Goal: Information Seeking & Learning: Check status

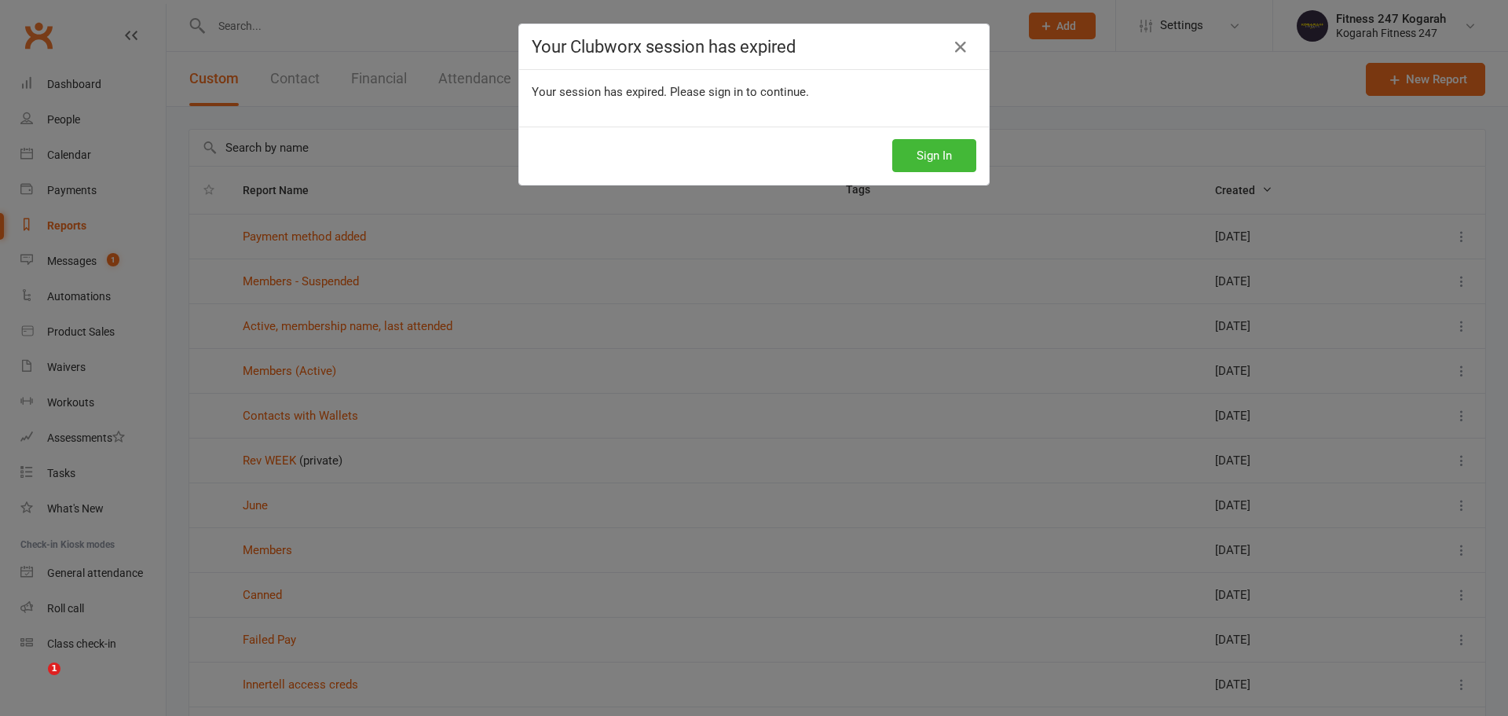
select select "100"
click at [954, 46] on icon at bounding box center [960, 47] width 19 height 19
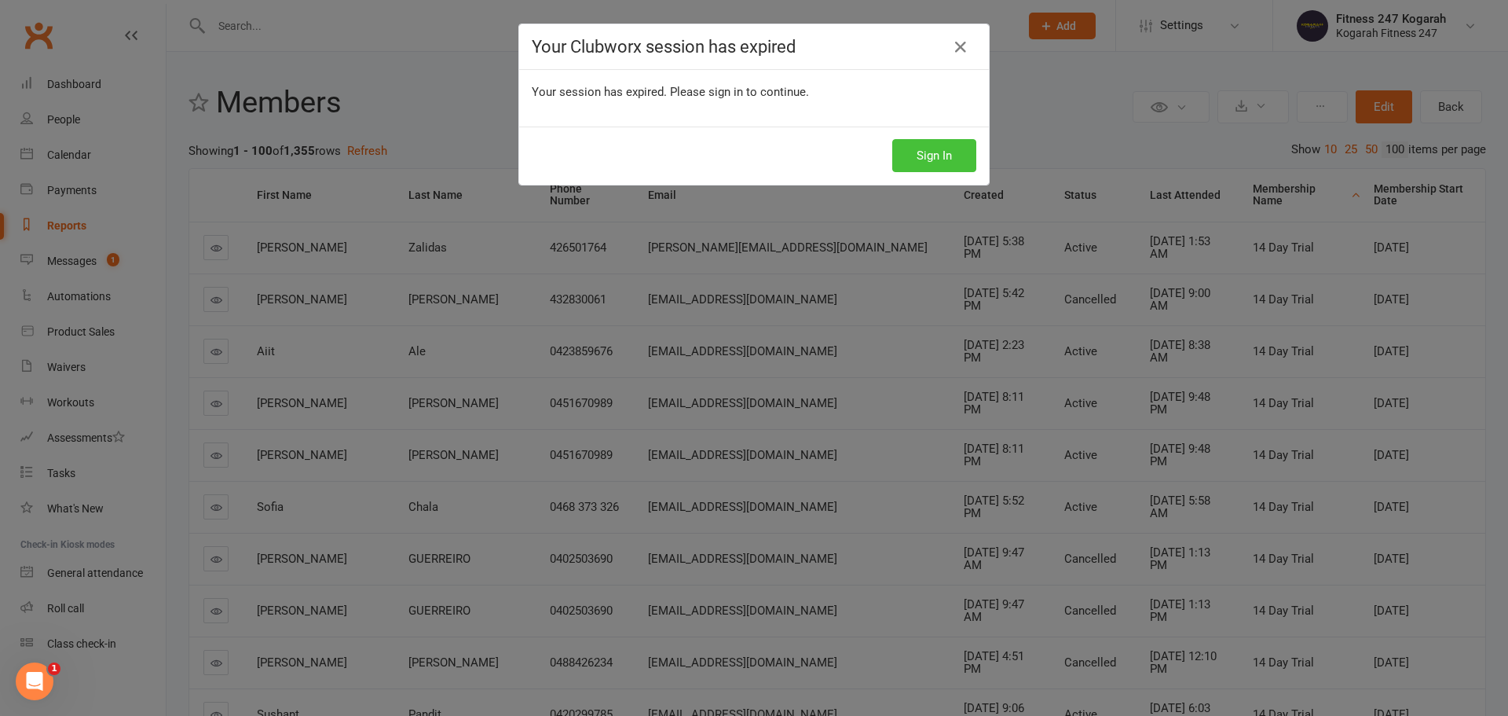
click at [950, 151] on button "Sign In" at bounding box center [934, 155] width 84 height 33
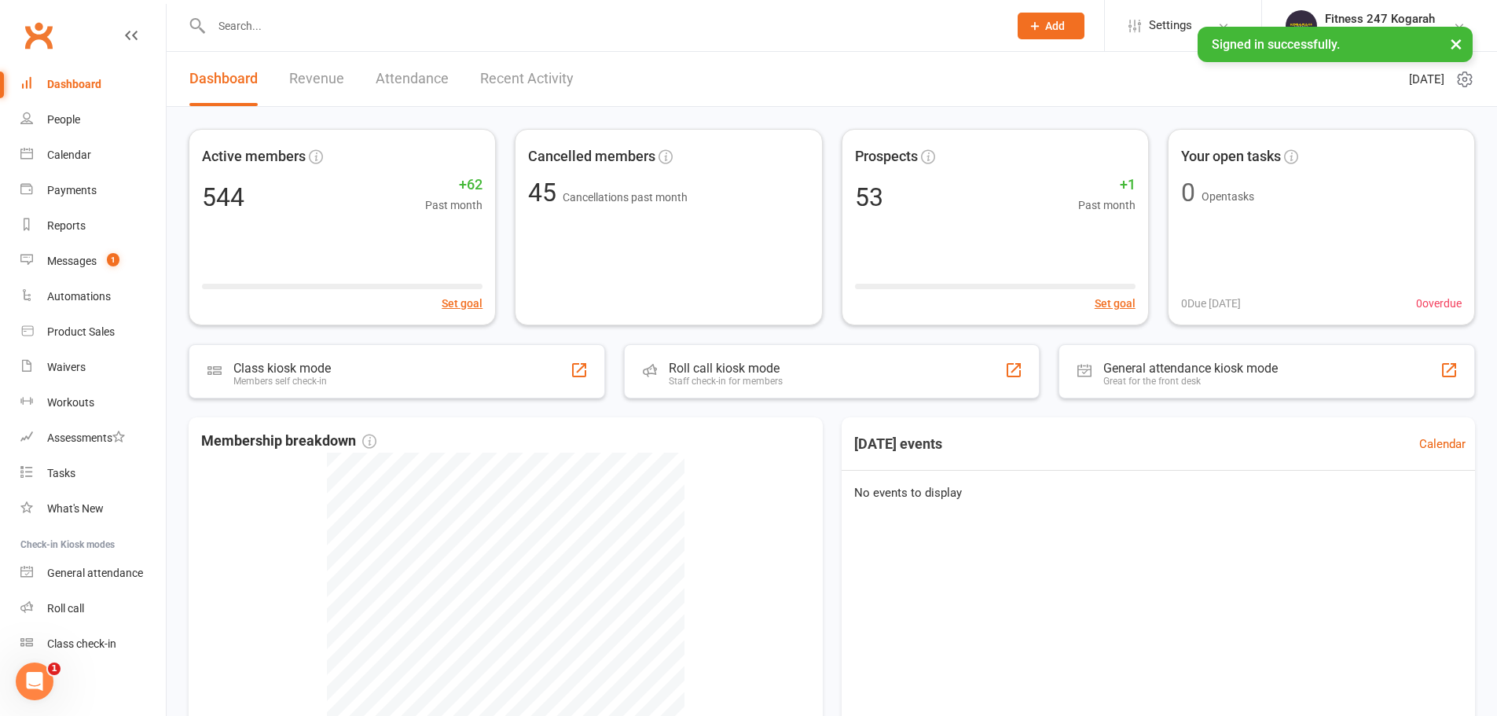
click at [286, 23] on input "text" at bounding box center [602, 26] width 790 height 22
paste input "[PERSON_NAME]"
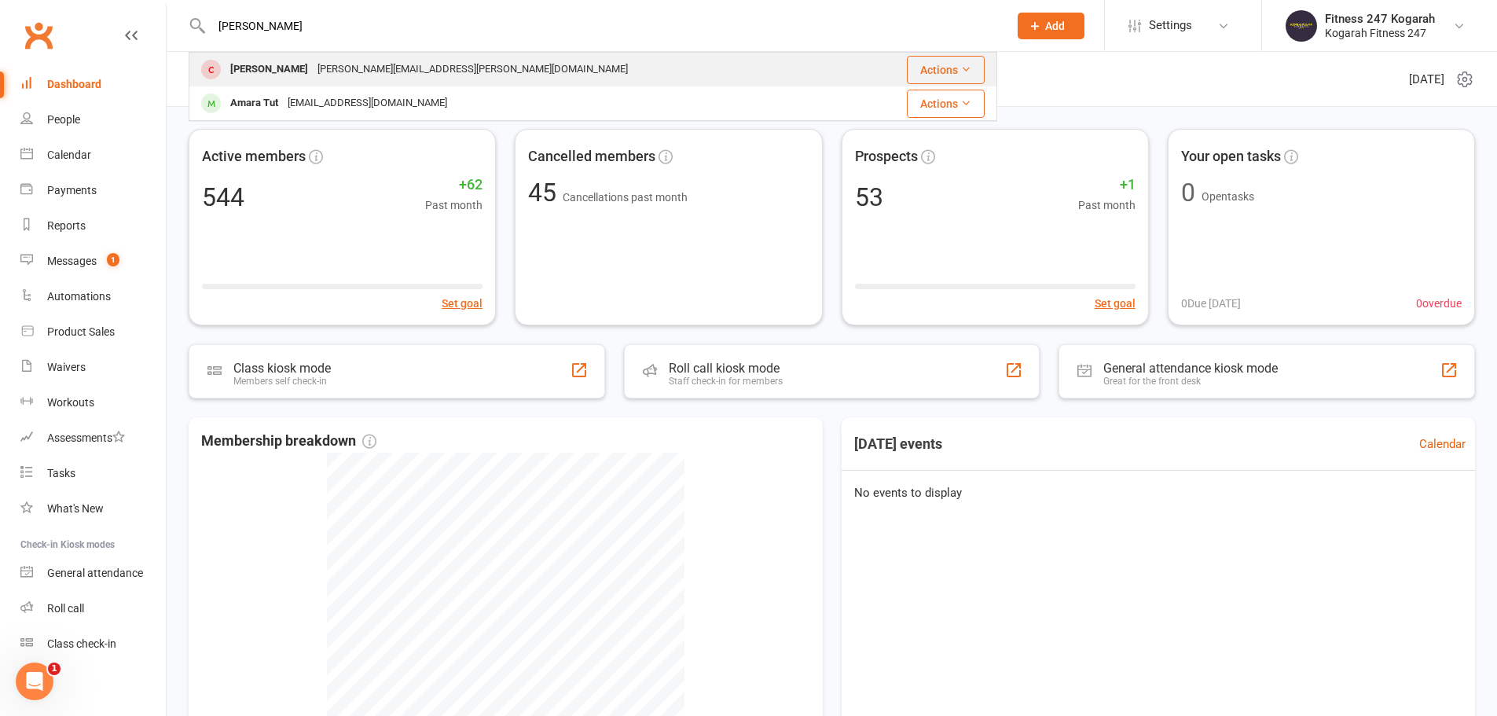
type input "Amy"
click at [287, 65] on div "Amy Percival" at bounding box center [268, 69] width 87 height 23
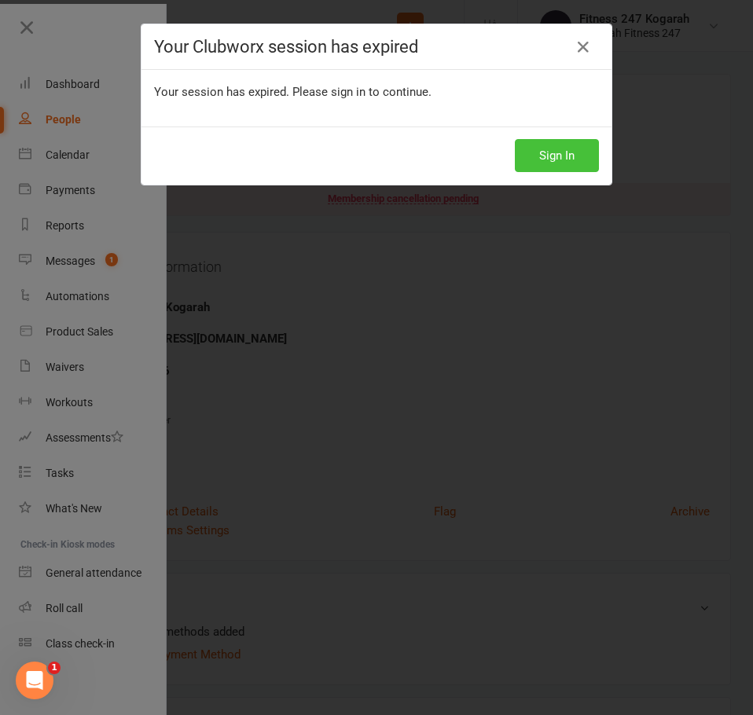
click at [559, 149] on button "Sign In" at bounding box center [557, 155] width 84 height 33
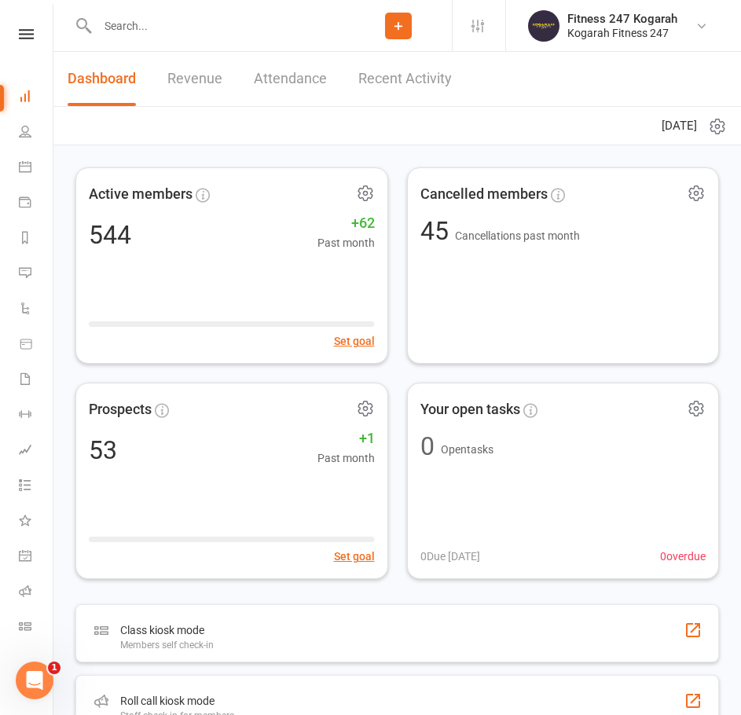
click at [172, 30] on input "text" at bounding box center [219, 26] width 252 height 22
paste input "[PERSON_NAME]"
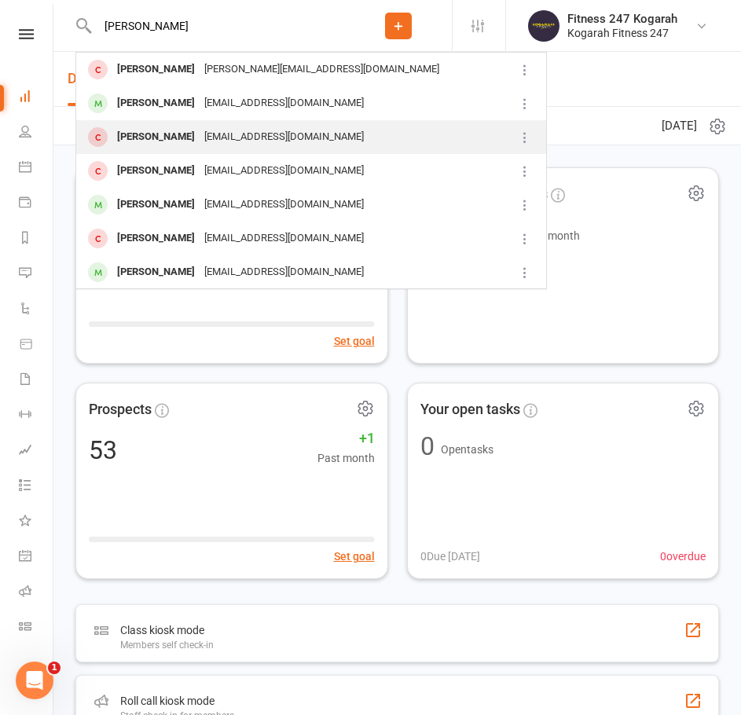
type input "[PERSON_NAME]"
click at [171, 131] on div "[PERSON_NAME]" at bounding box center [155, 137] width 87 height 23
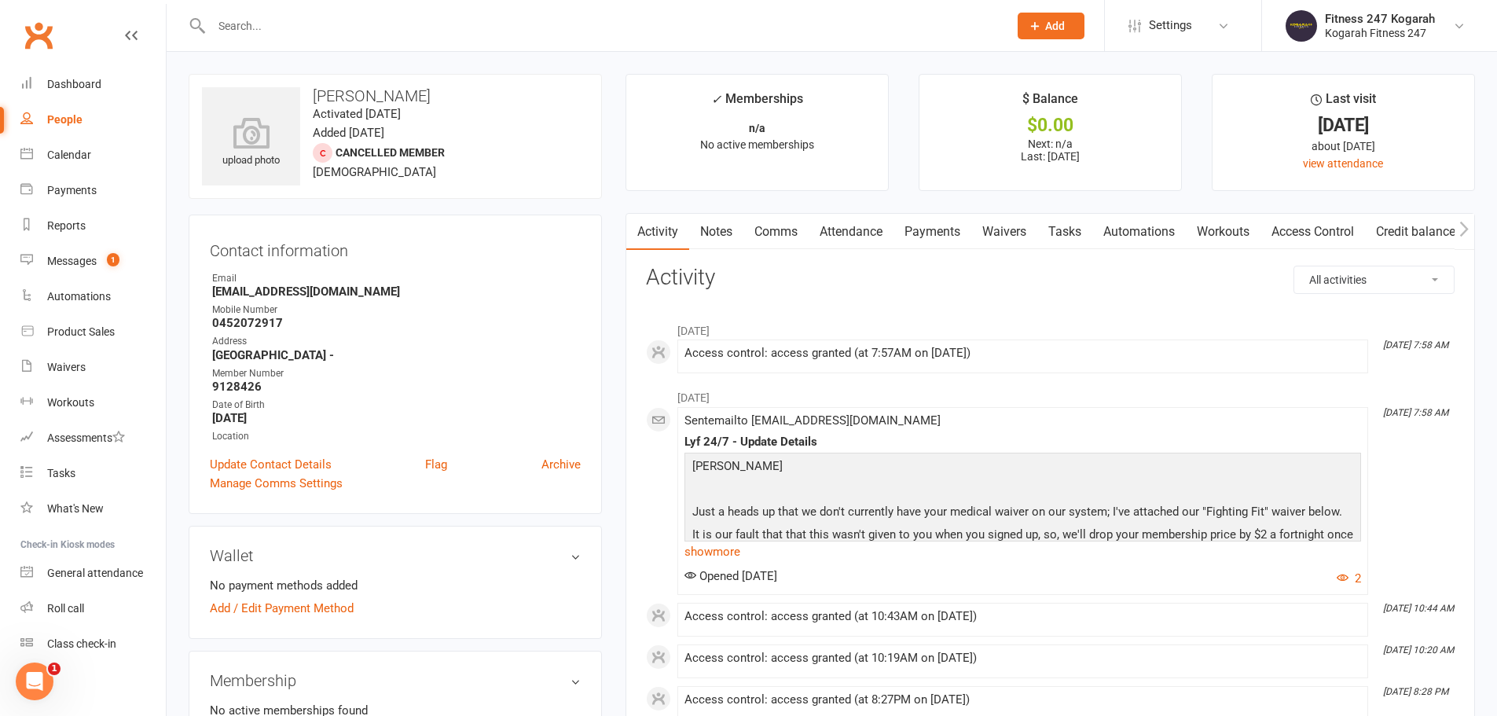
click at [752, 225] on link "Payments" at bounding box center [932, 232] width 78 height 36
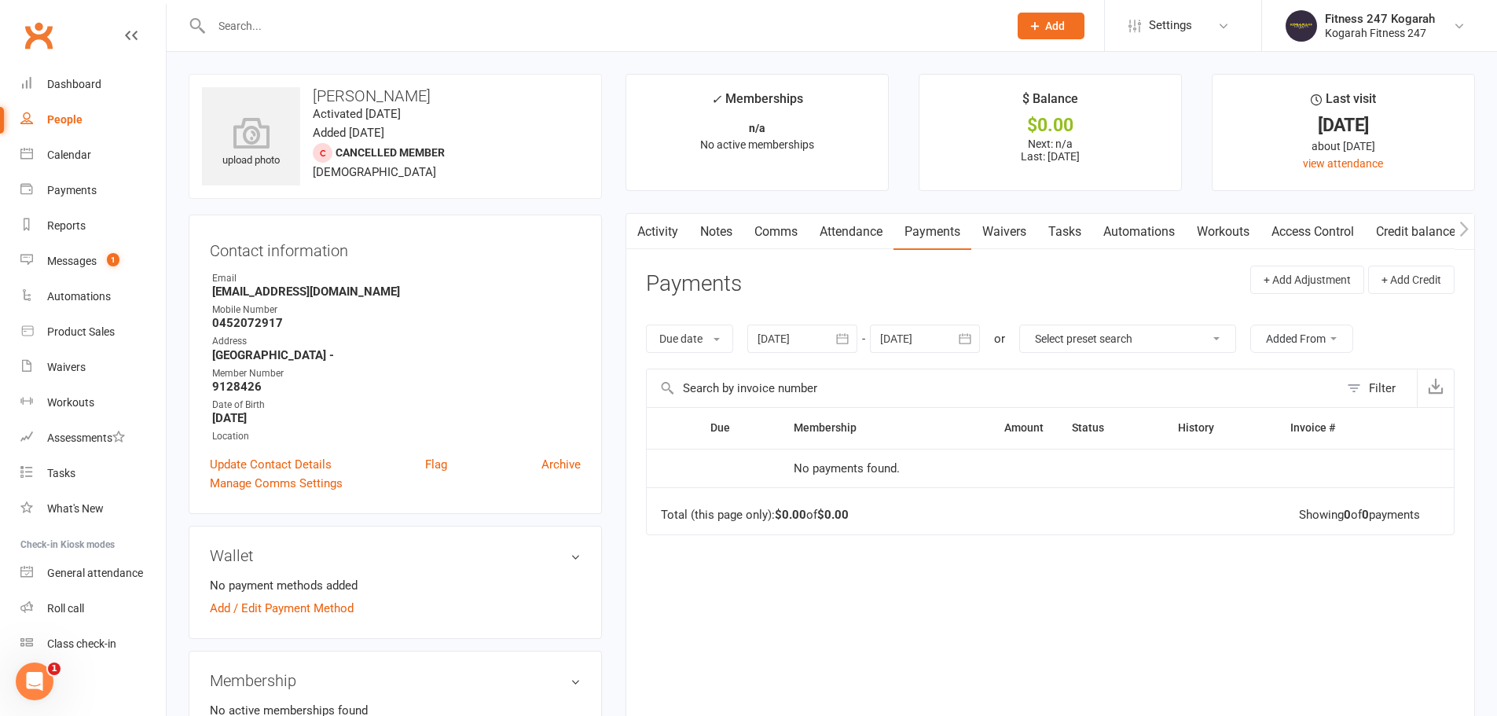
click at [752, 341] on icon "button" at bounding box center [843, 338] width 12 height 10
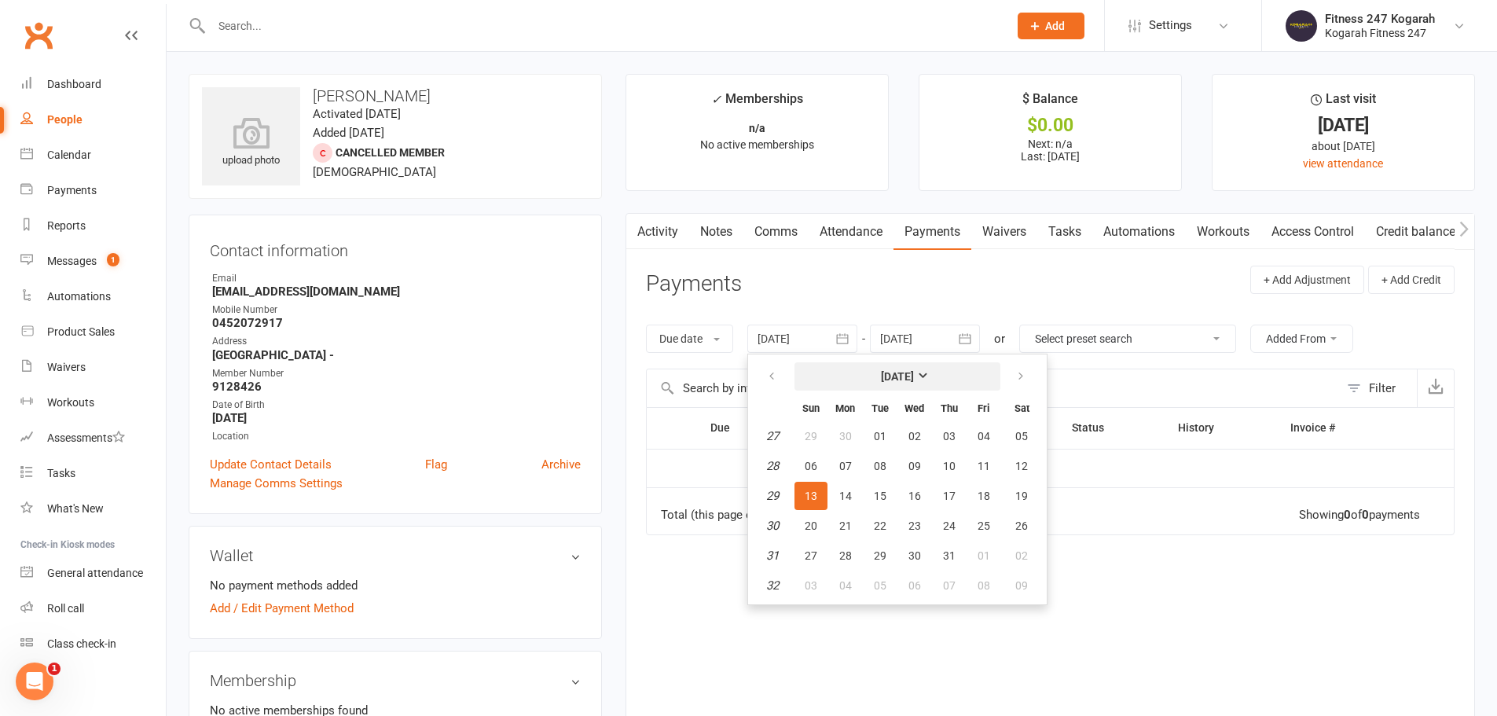
click at [752, 373] on strong "[DATE]" at bounding box center [897, 376] width 33 height 13
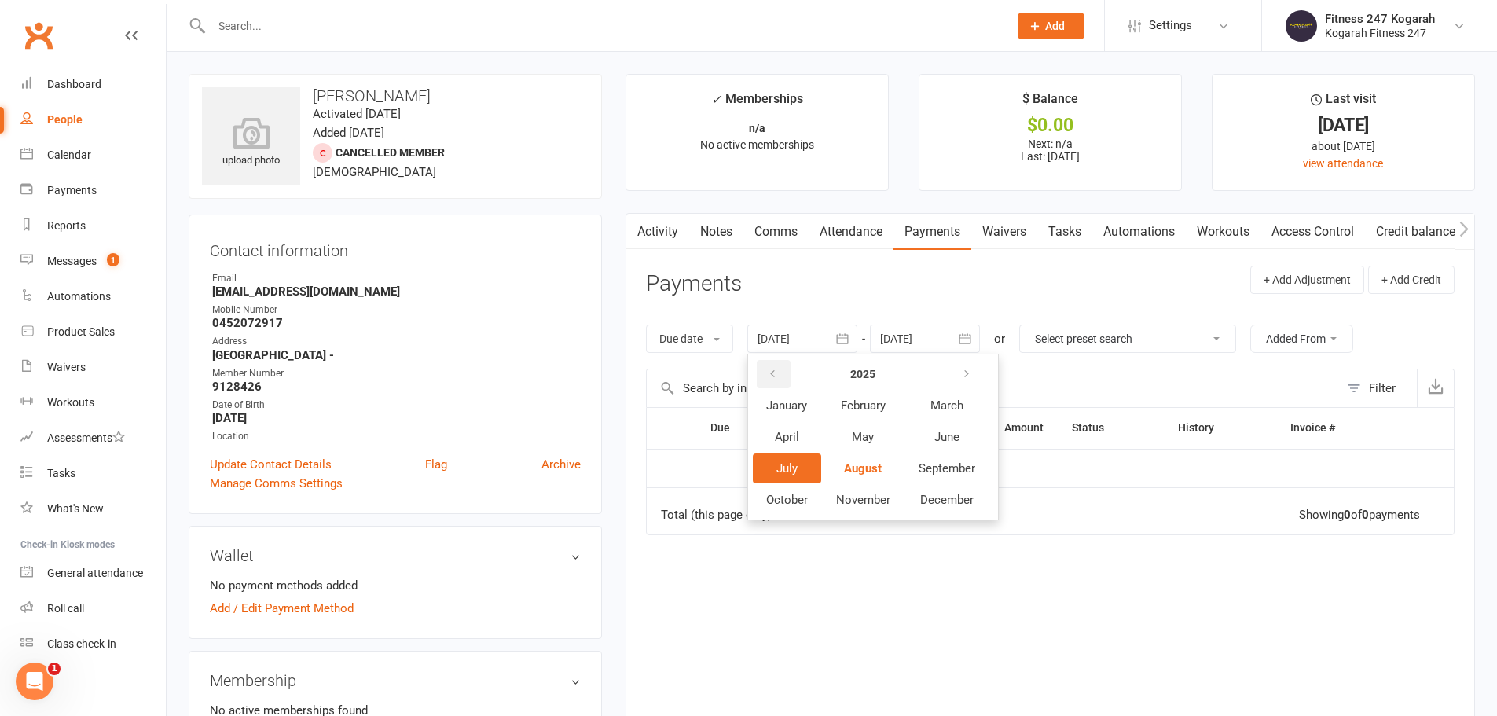
click at [752, 376] on icon "button" at bounding box center [772, 374] width 11 height 13
click at [752, 442] on span "May" at bounding box center [863, 437] width 22 height 14
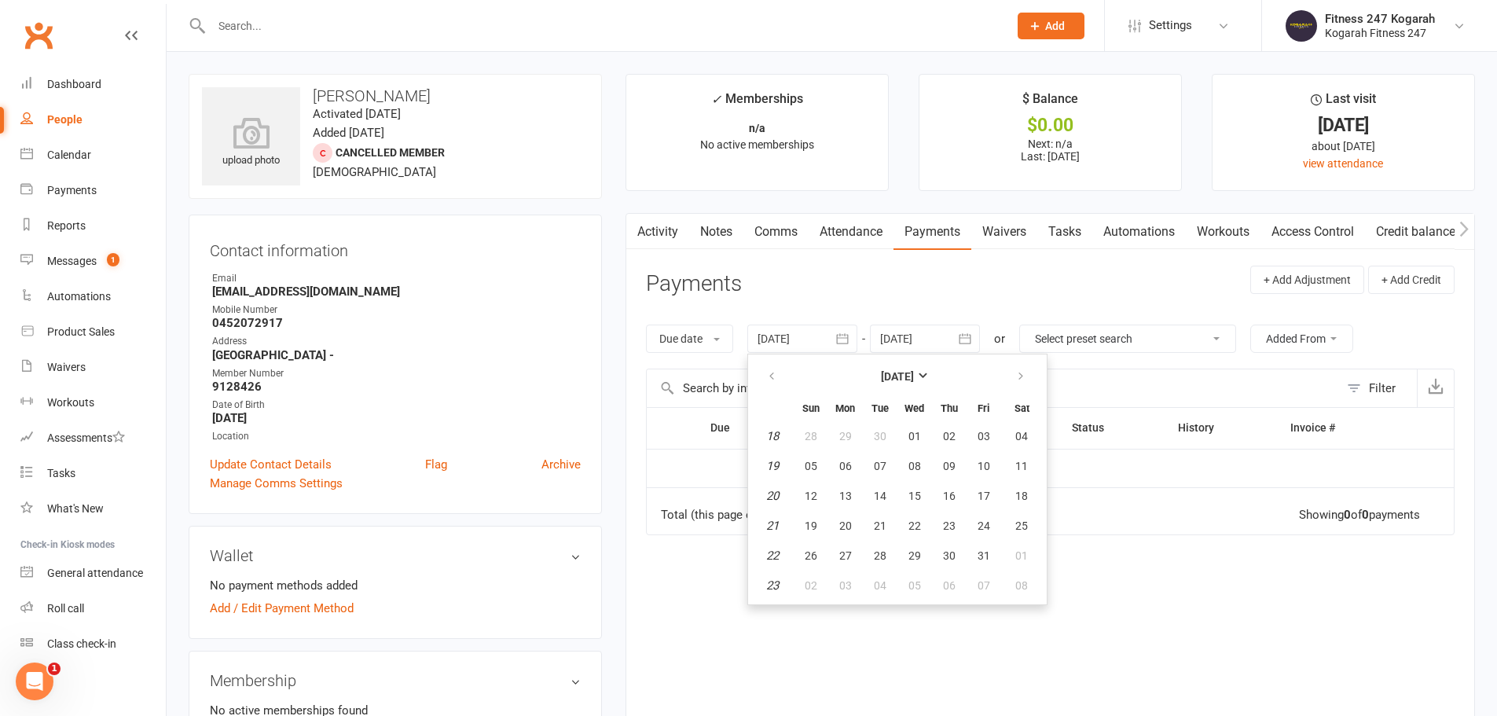
click at [752, 280] on header "Payments + Add Adjustment + Add Credit" at bounding box center [1050, 287] width 808 height 43
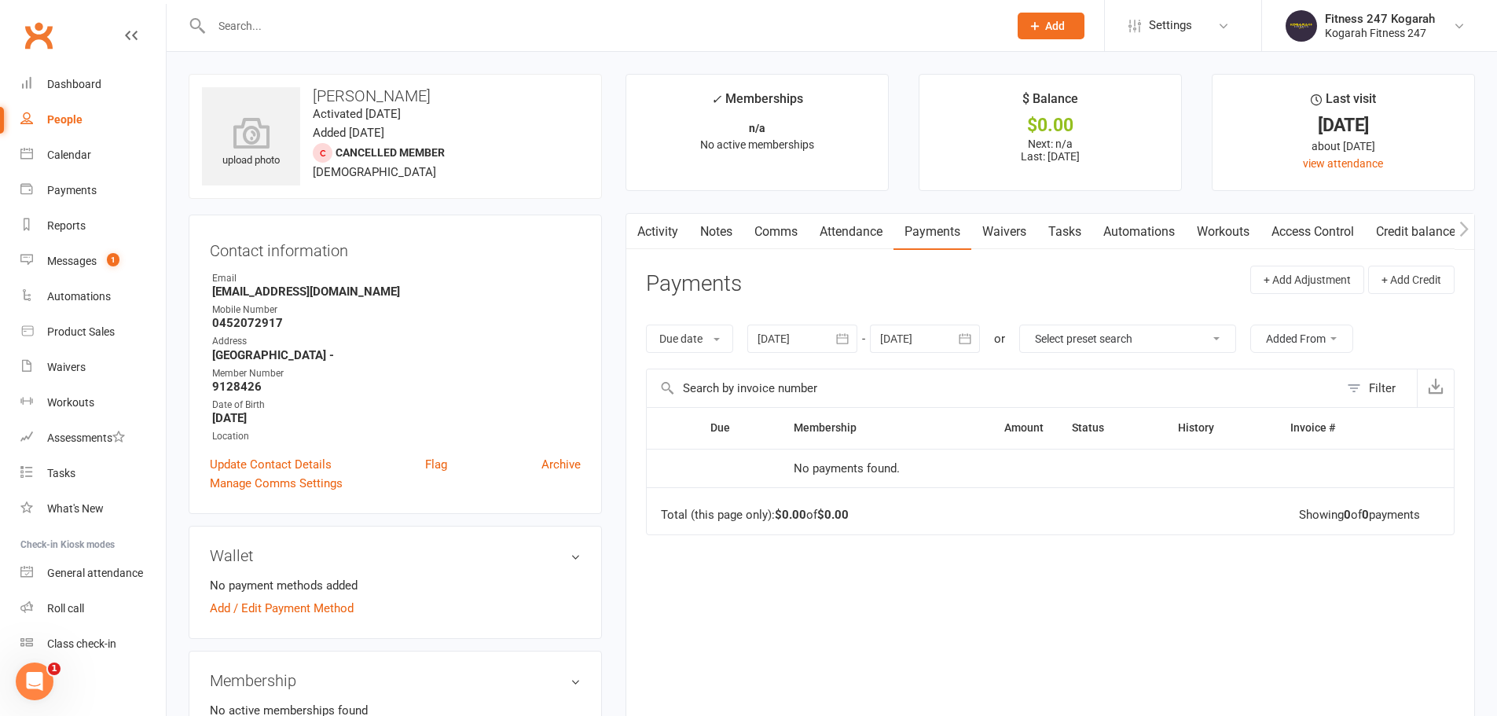
click at [752, 339] on icon "button" at bounding box center [842, 339] width 16 height 16
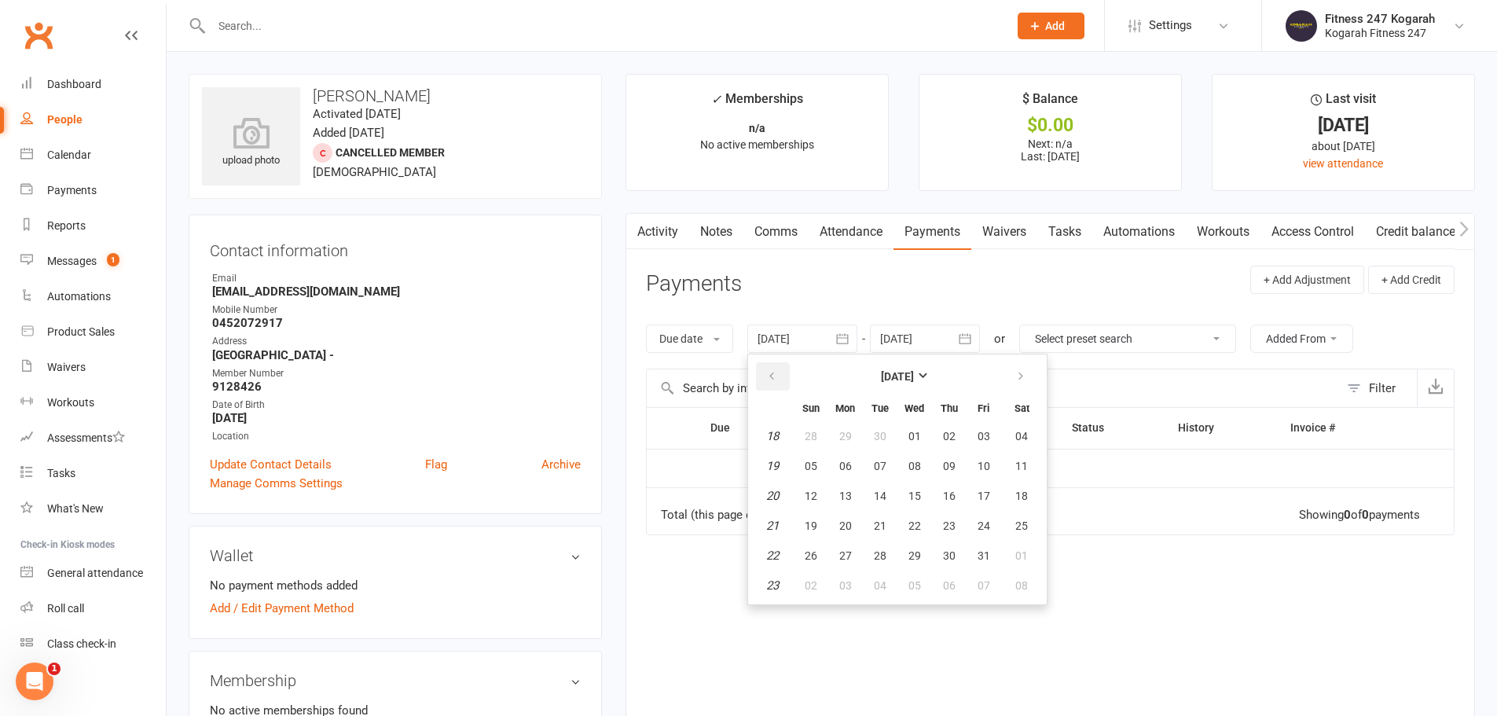
click at [752, 368] on button "button" at bounding box center [773, 376] width 34 height 28
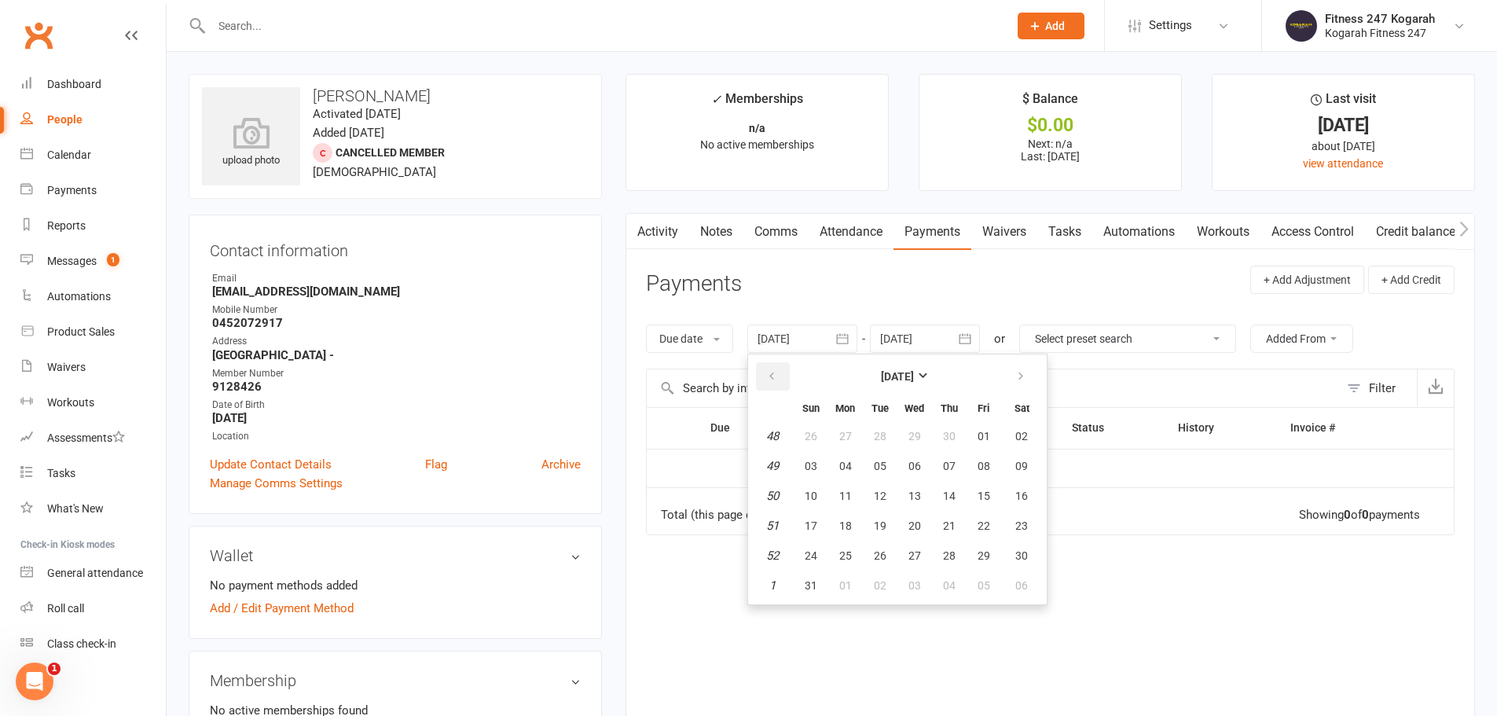
click at [752, 368] on button "button" at bounding box center [773, 376] width 34 height 28
click at [752, 462] on span "03" at bounding box center [810, 466] width 13 height 13
type input "[DATE]"
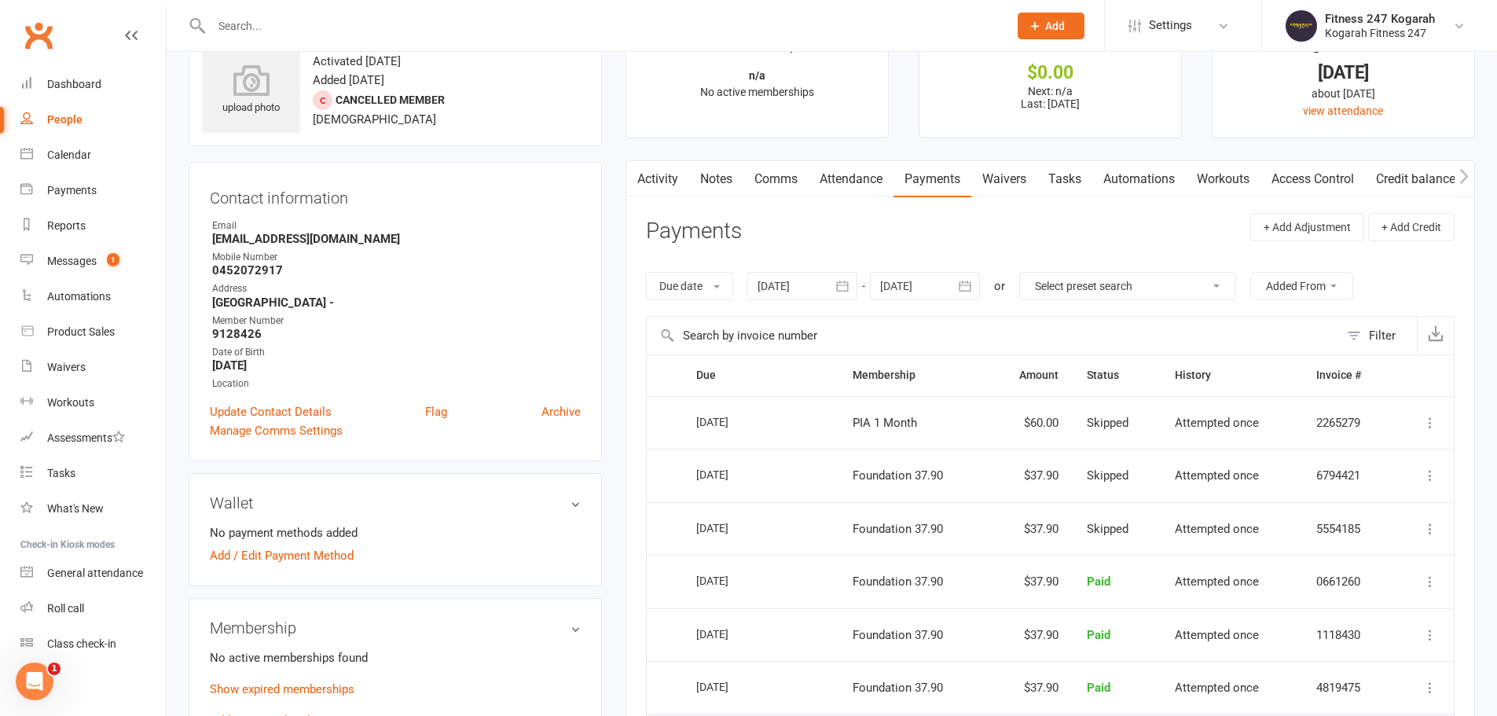
scroll to position [79, 0]
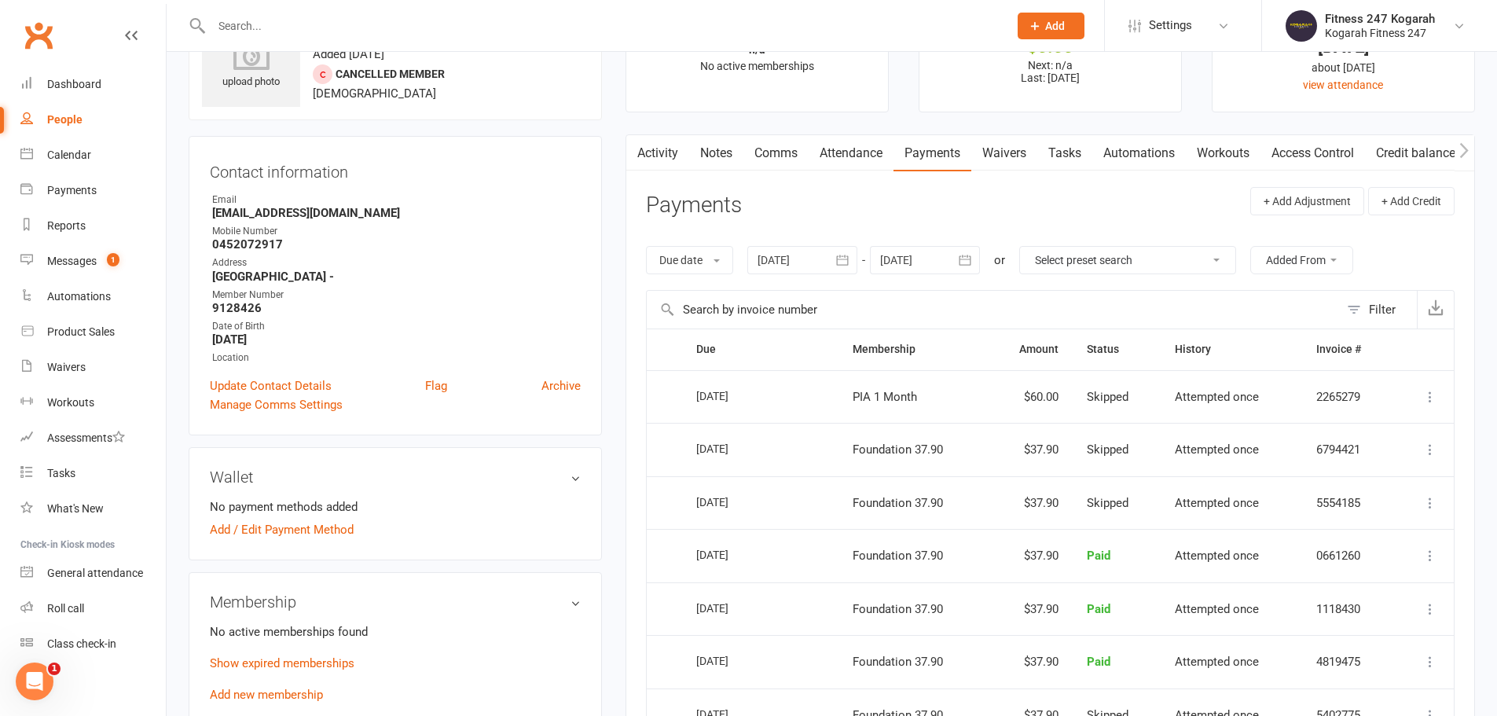
click at [302, 28] on input "text" at bounding box center [602, 26] width 790 height 22
paste input "Makiiti"
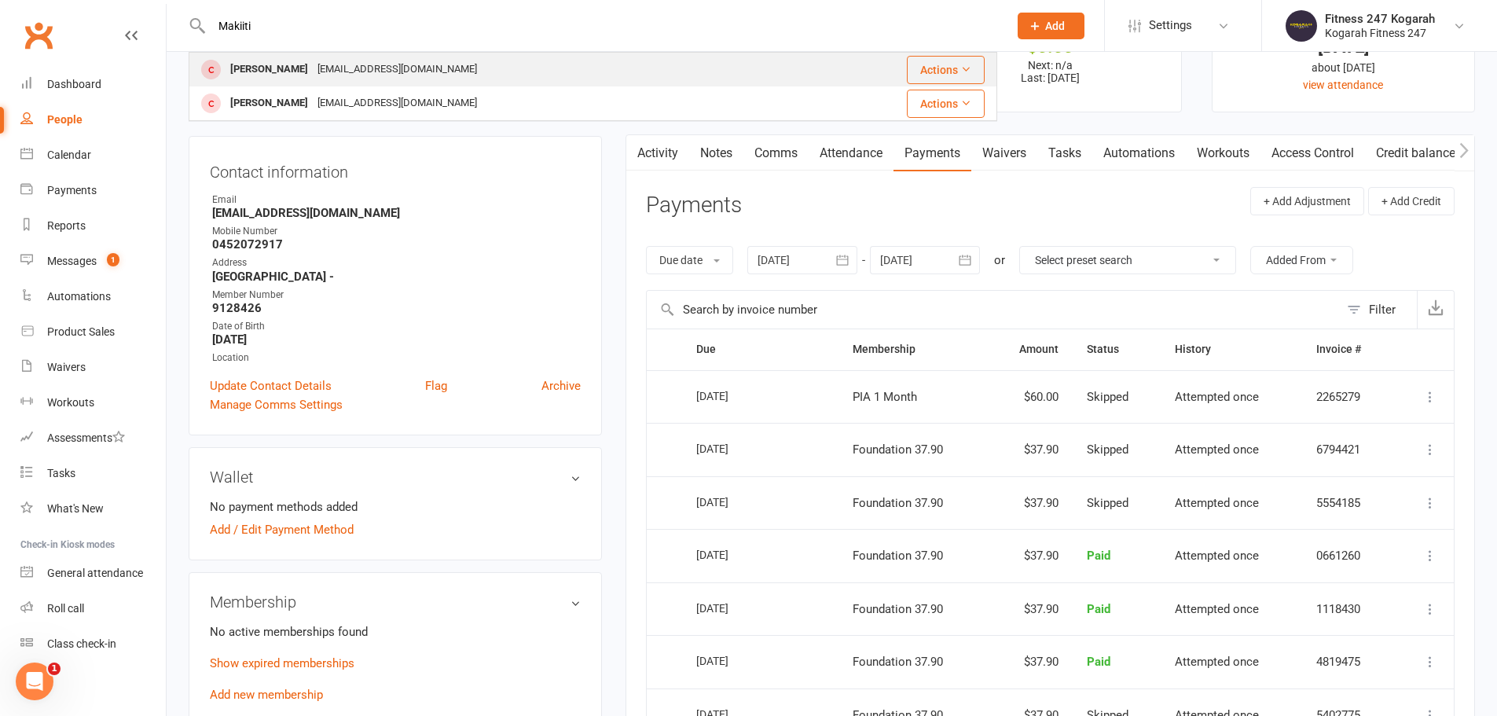
type input "Makiiti"
click at [313, 65] on div "[EMAIL_ADDRESS][DOMAIN_NAME]" at bounding box center [397, 69] width 169 height 23
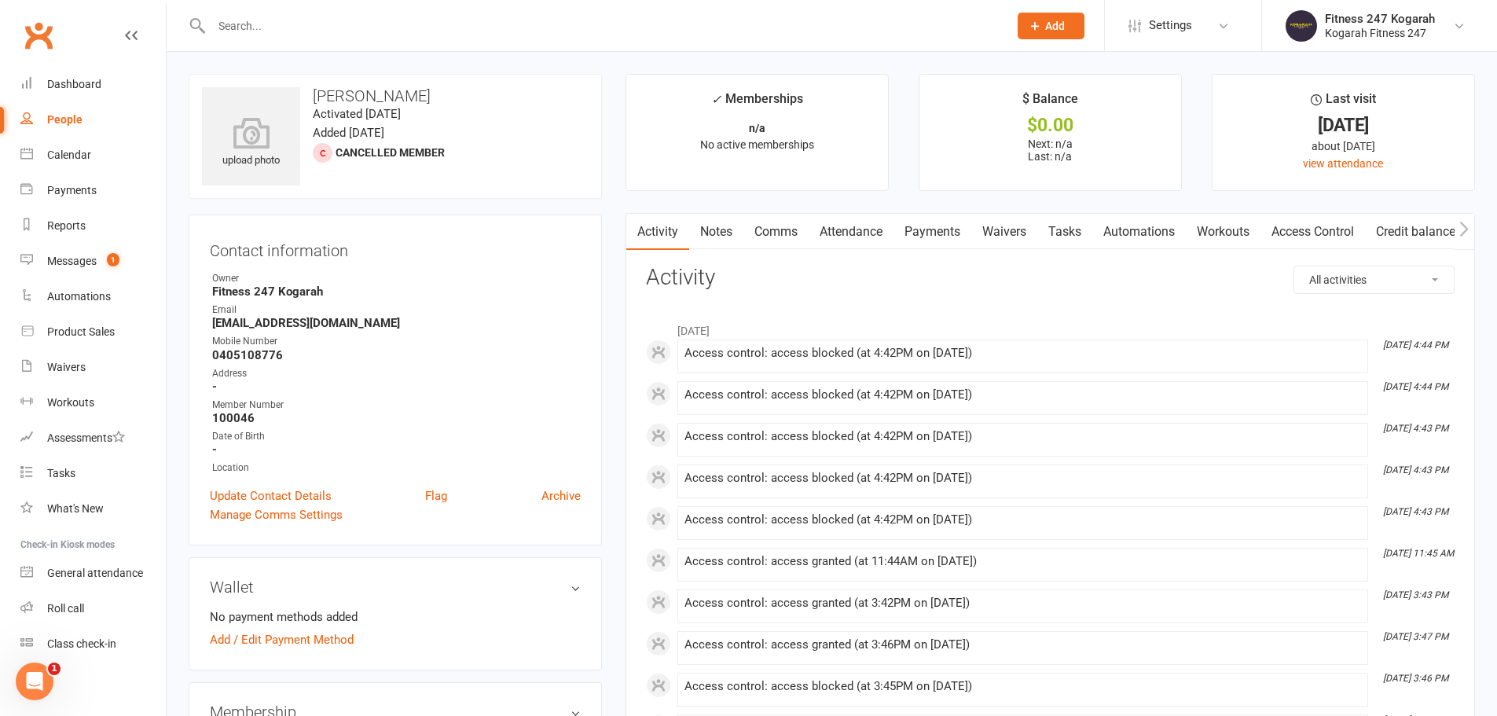
click at [752, 234] on link "Payments" at bounding box center [932, 232] width 78 height 36
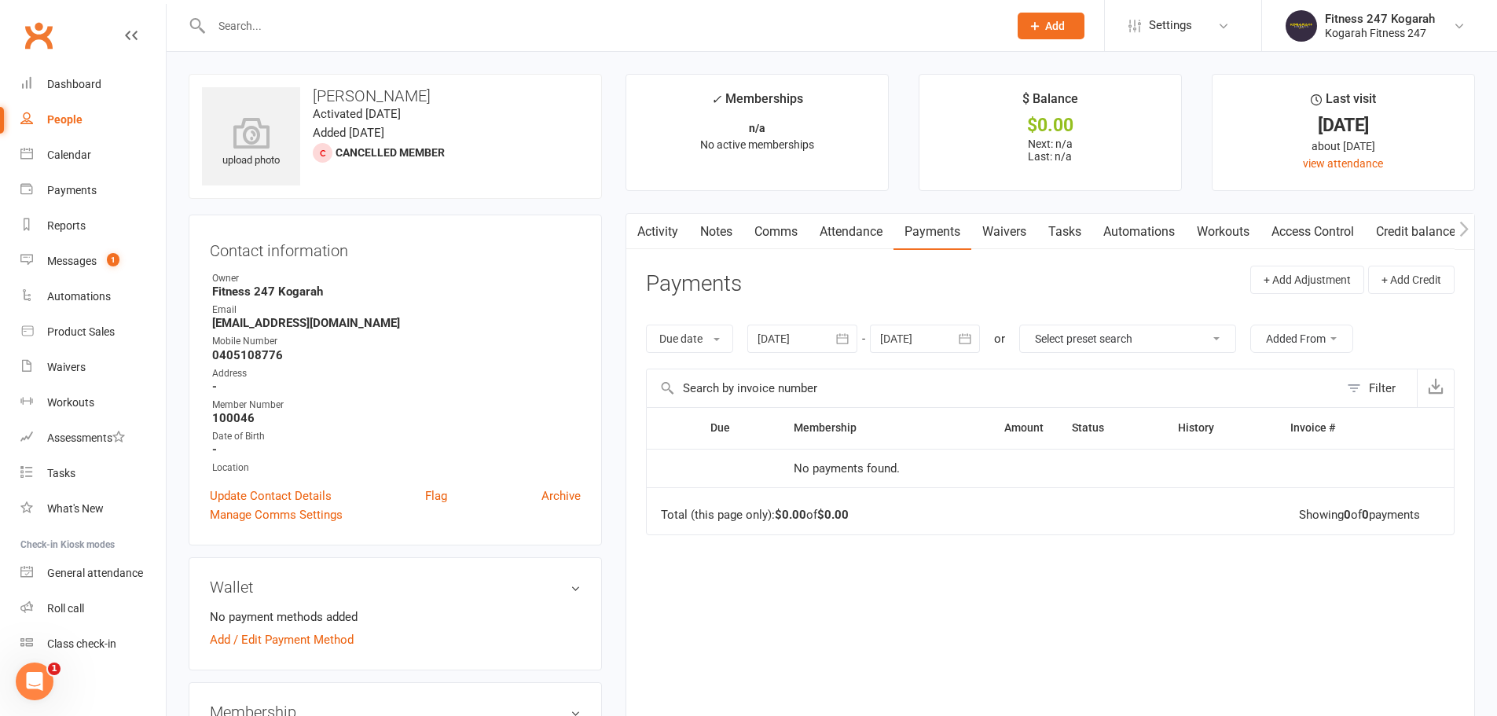
click at [752, 336] on icon "button" at bounding box center [842, 339] width 16 height 16
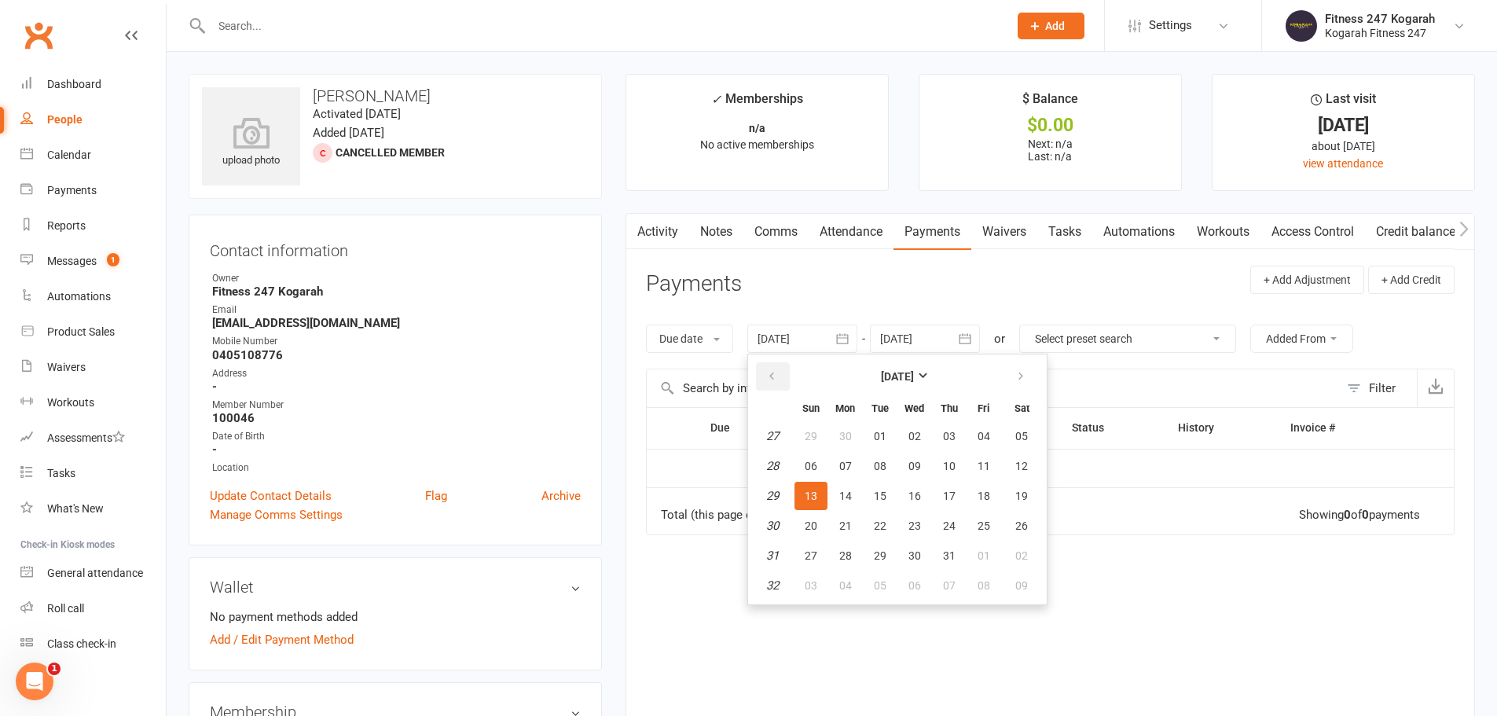
click at [752, 371] on icon "button" at bounding box center [771, 376] width 11 height 13
click at [752, 368] on button "button" at bounding box center [773, 376] width 34 height 28
click at [752, 465] on button "03" at bounding box center [845, 466] width 33 height 28
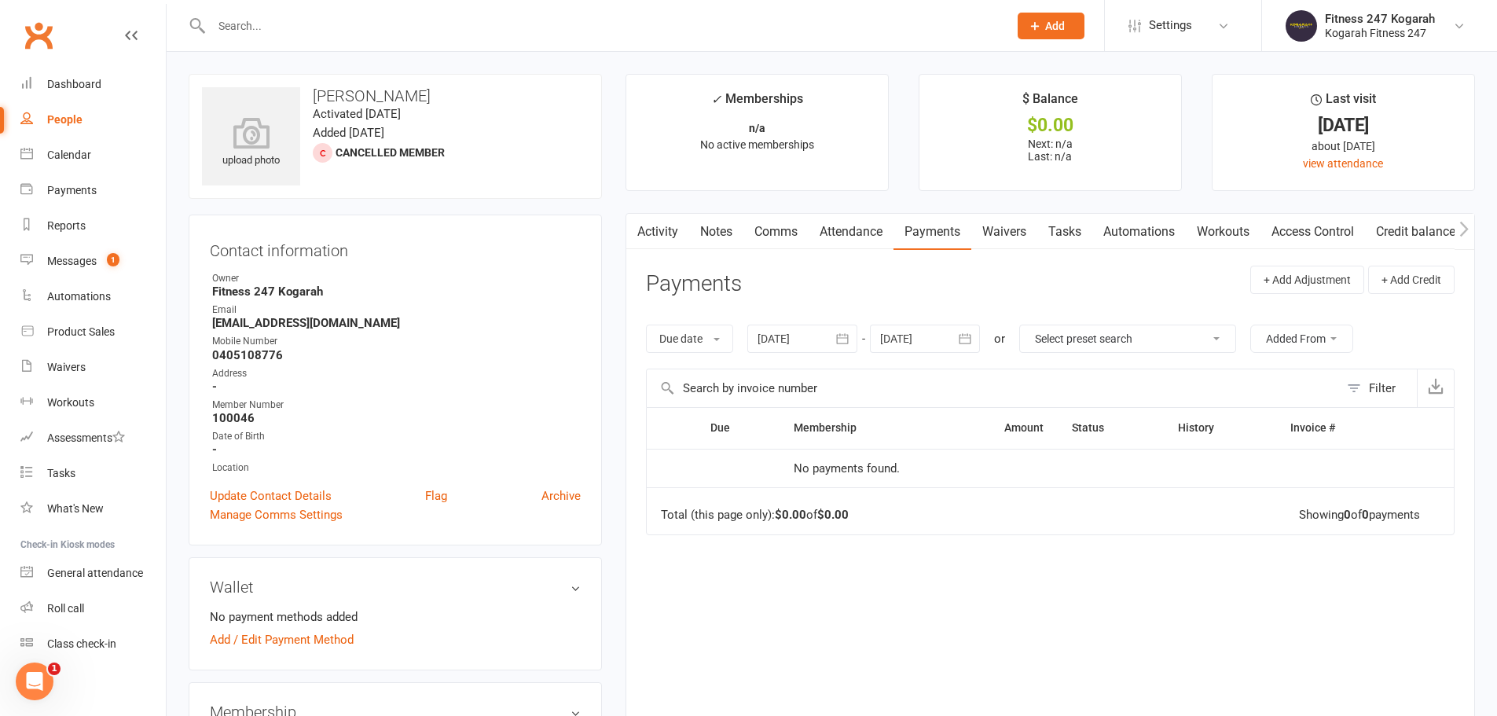
click at [752, 343] on icon "button" at bounding box center [843, 338] width 12 height 10
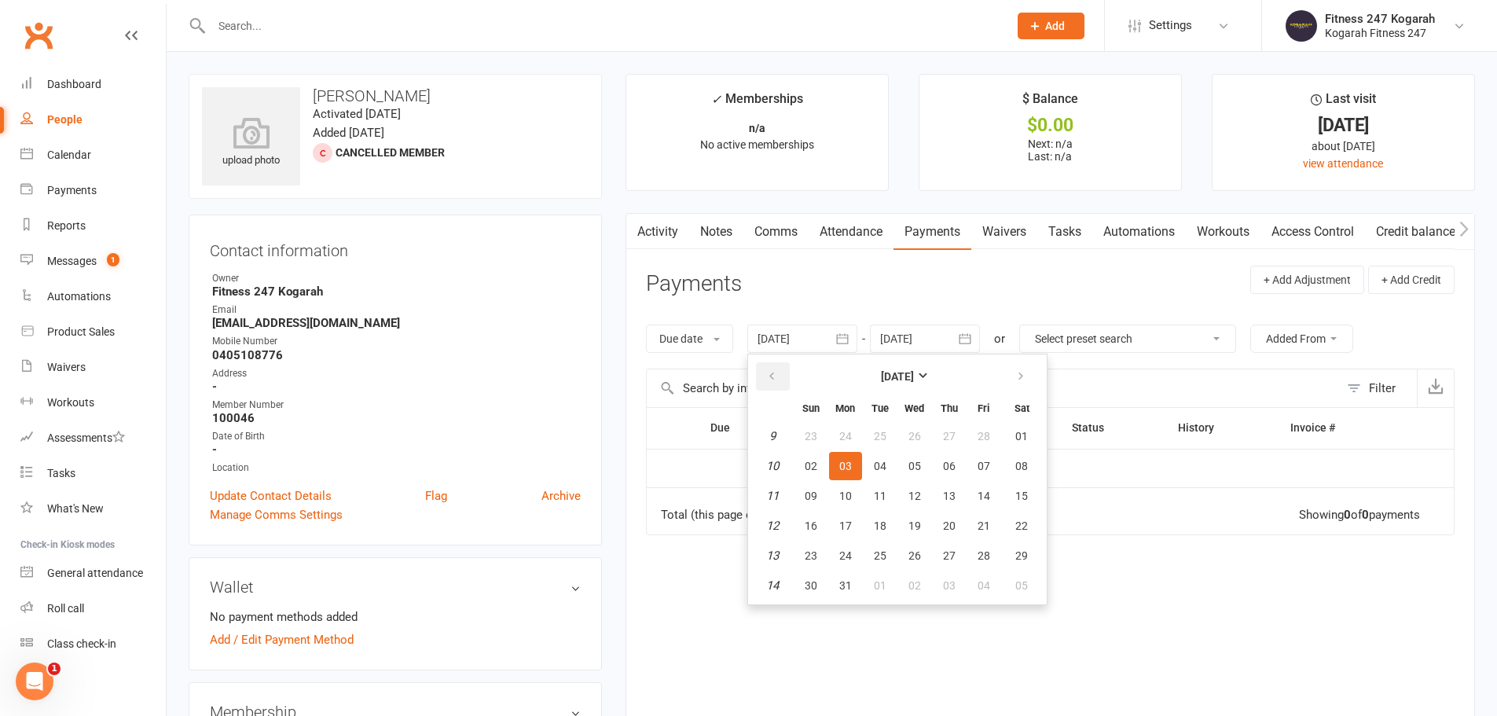
click at [752, 372] on icon "button" at bounding box center [771, 376] width 11 height 13
click at [752, 463] on button "04" at bounding box center [845, 466] width 33 height 28
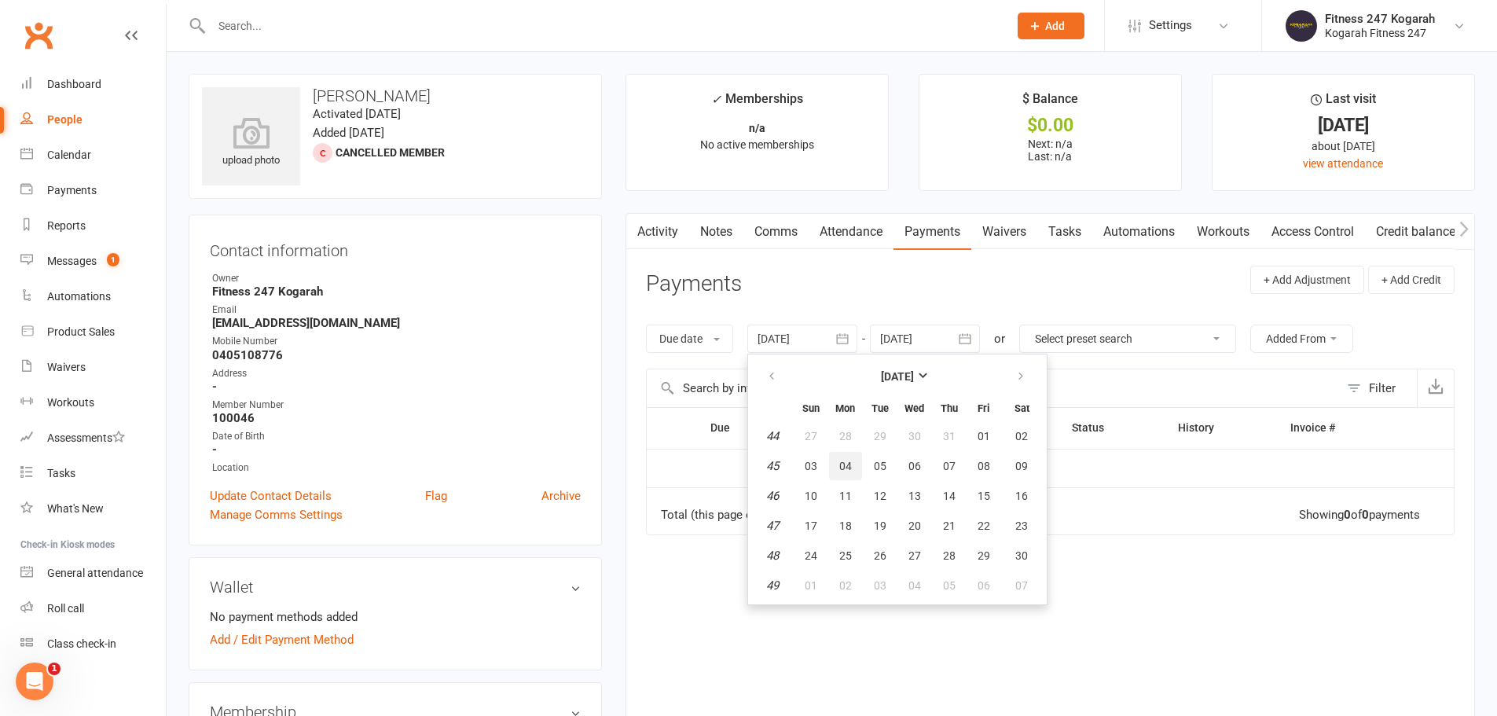
type input "[DATE]"
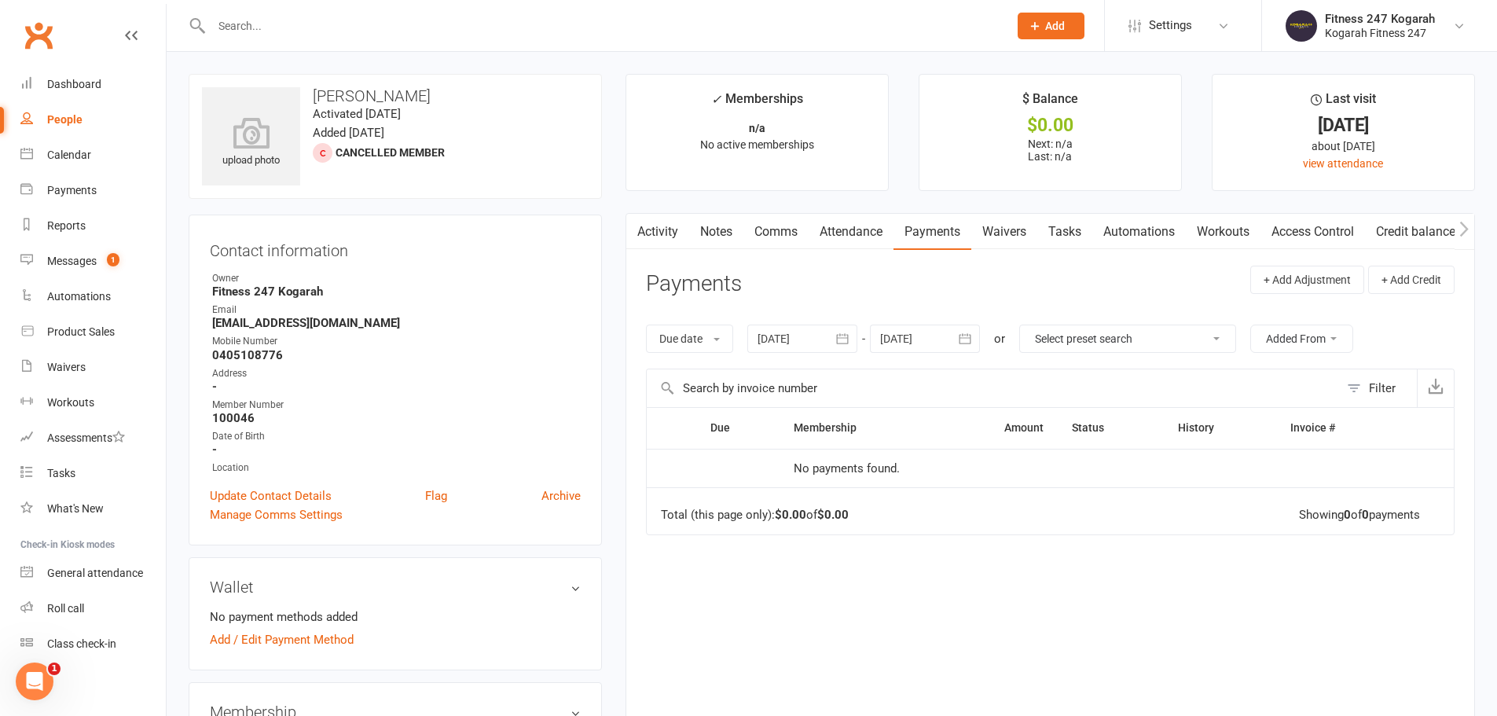
click at [306, 21] on input "text" at bounding box center [602, 26] width 790 height 22
paste input "Mendbayr"
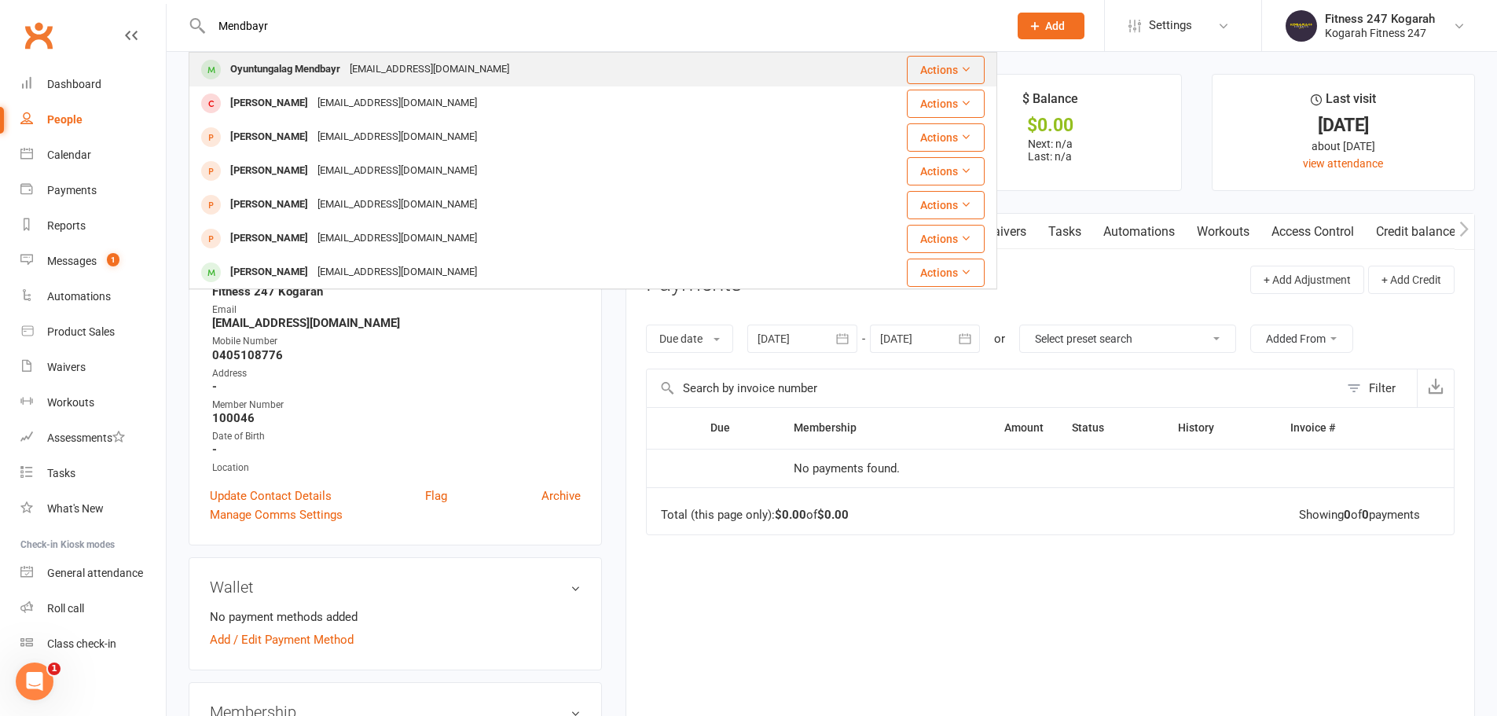
type input "Mendbayr"
click at [259, 67] on div "Oyuntungalag Mendbayr" at bounding box center [284, 69] width 119 height 23
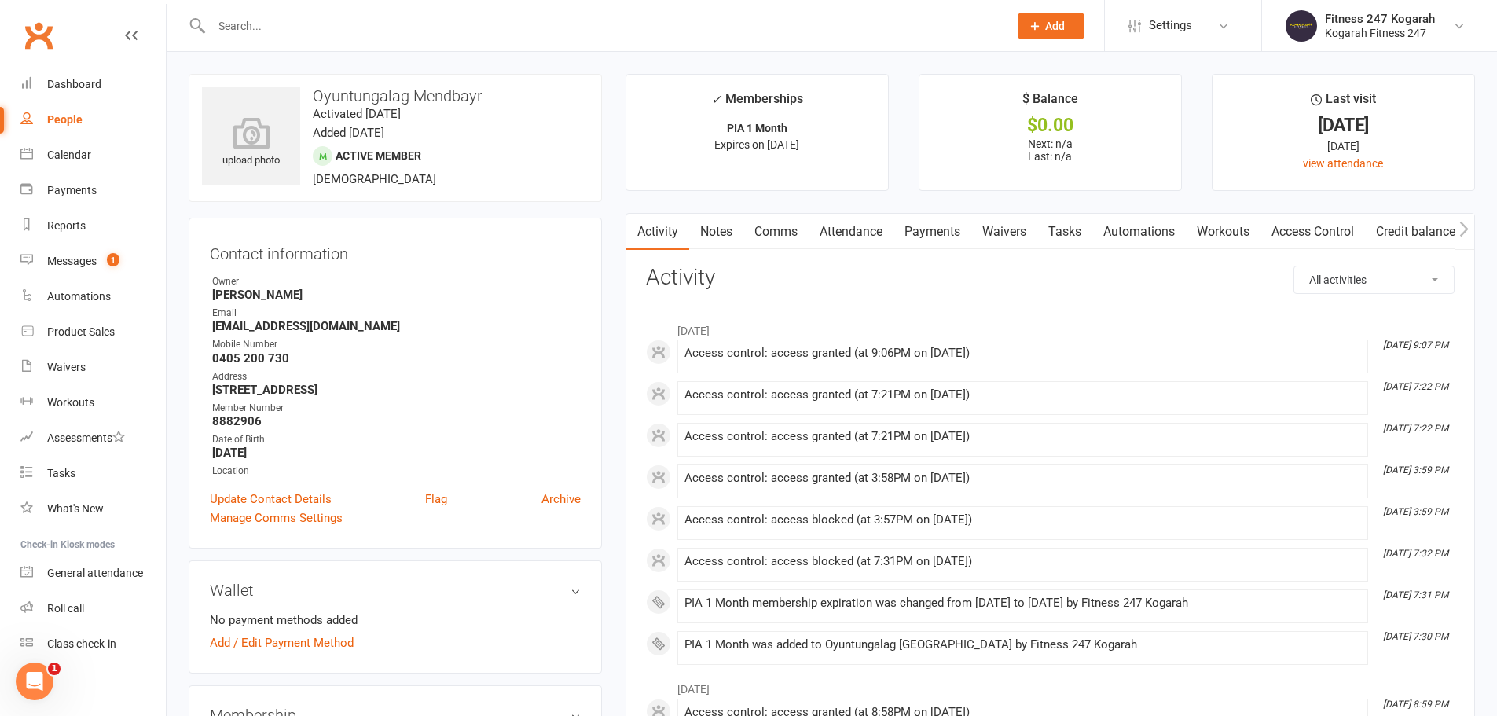
click at [327, 20] on input "text" at bounding box center [602, 26] width 790 height 22
click at [391, 23] on input "text" at bounding box center [602, 26] width 790 height 22
paste input "Hwang"
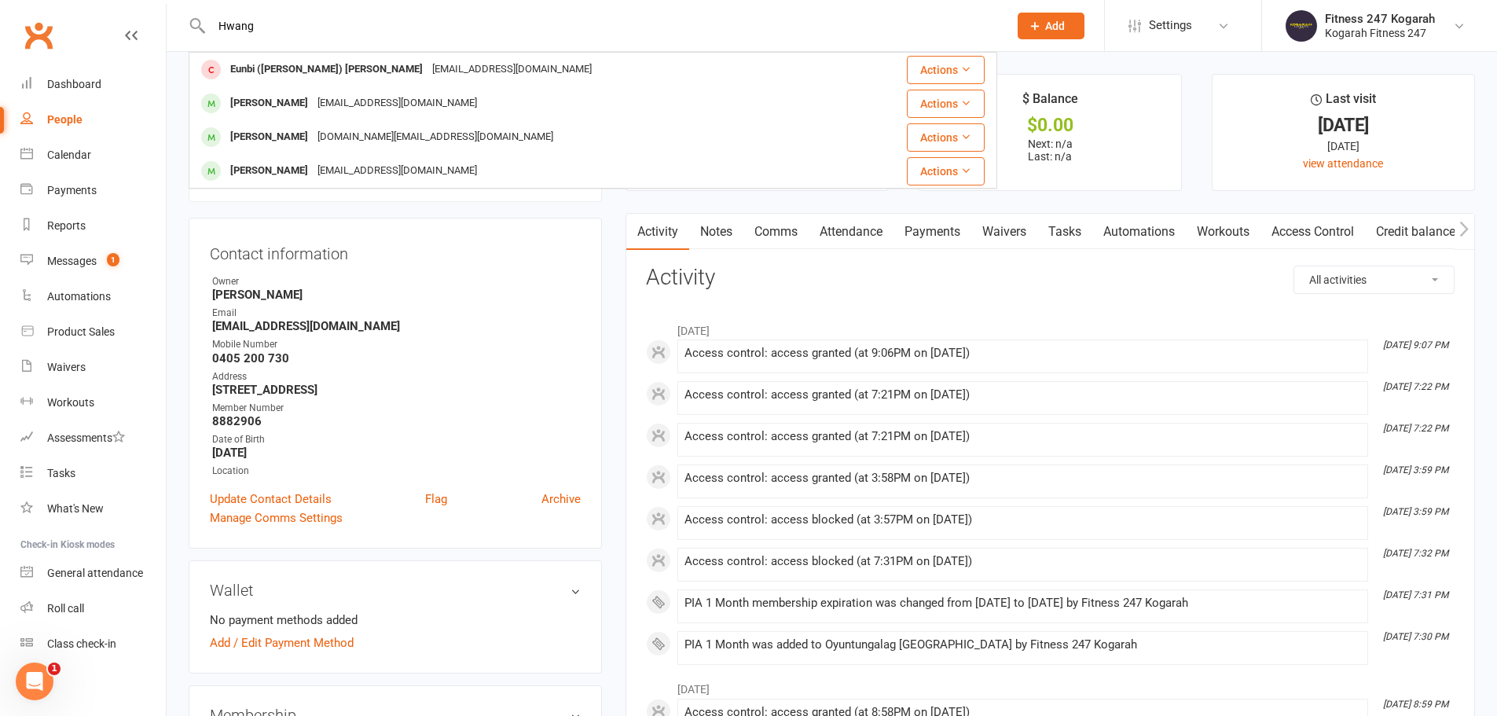
type input "Hwang"
click at [300, 72] on div "Eunbi ([PERSON_NAME]) [PERSON_NAME]" at bounding box center [326, 69] width 202 height 23
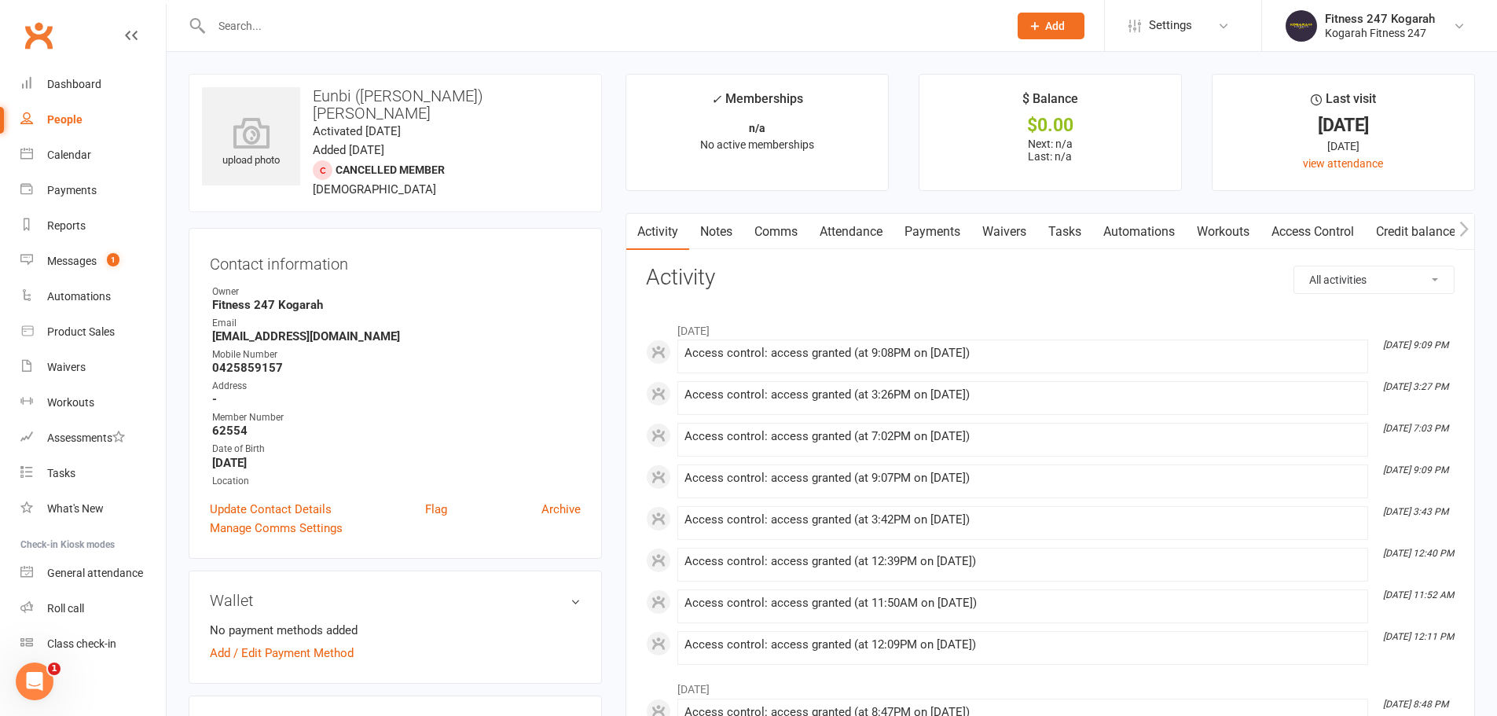
click at [332, 32] on input "text" at bounding box center [602, 26] width 790 height 22
paste input "Oyuntungalag"
type input "Oyuntungalag"
click at [284, 68] on div "Oyuntungalag Mendbayr" at bounding box center [284, 69] width 119 height 23
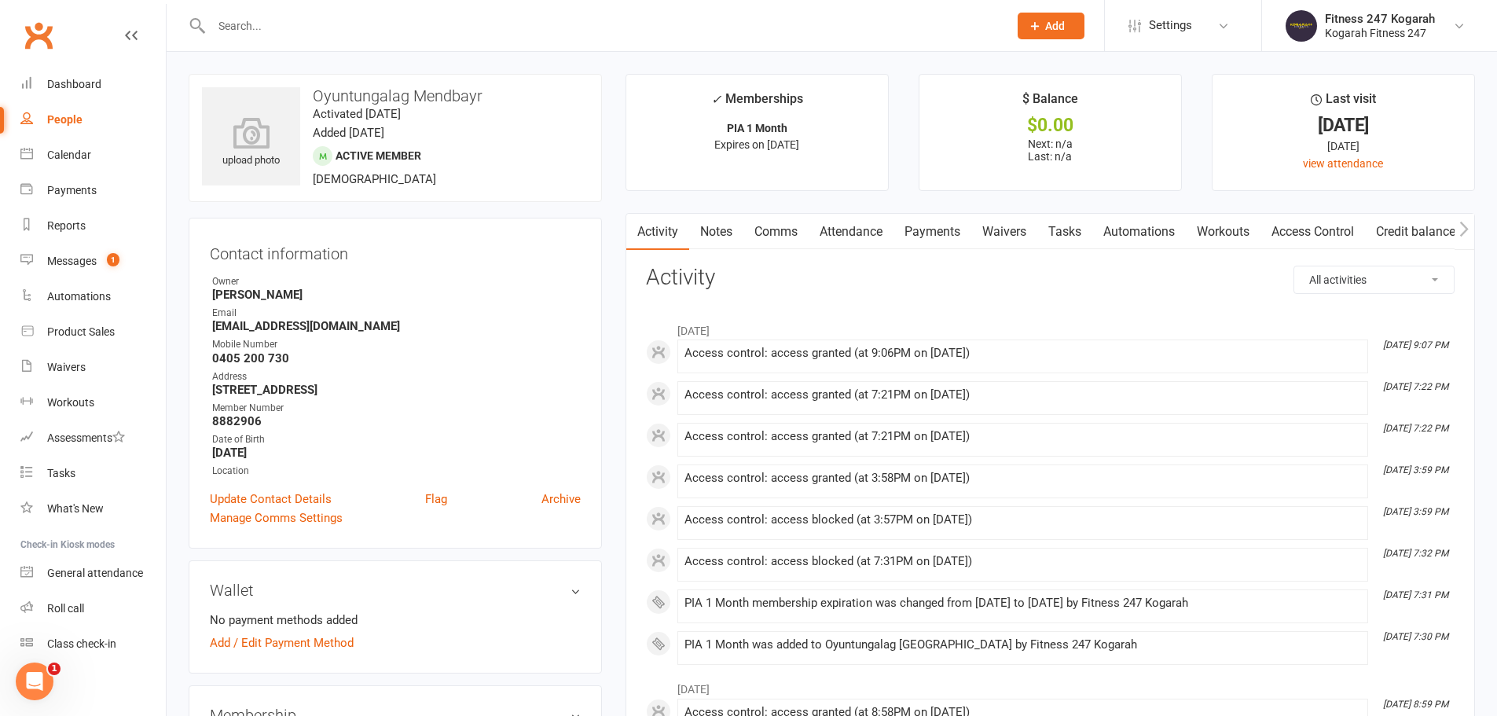
click at [295, 32] on input "text" at bounding box center [602, 26] width 790 height 22
paste input "Anungoo"
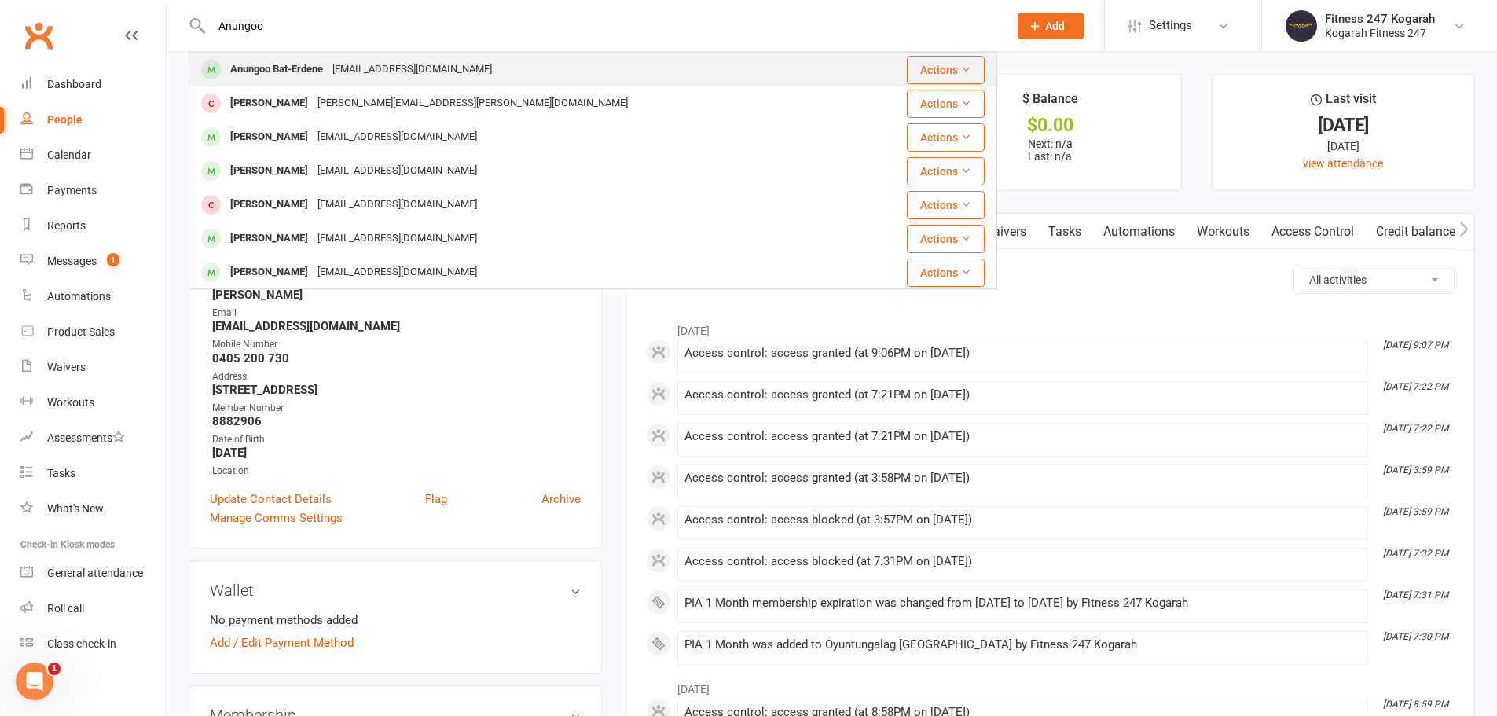
type input "Anungoo"
click at [264, 64] on div "Anungoo Bat-Erdene" at bounding box center [276, 69] width 102 height 23
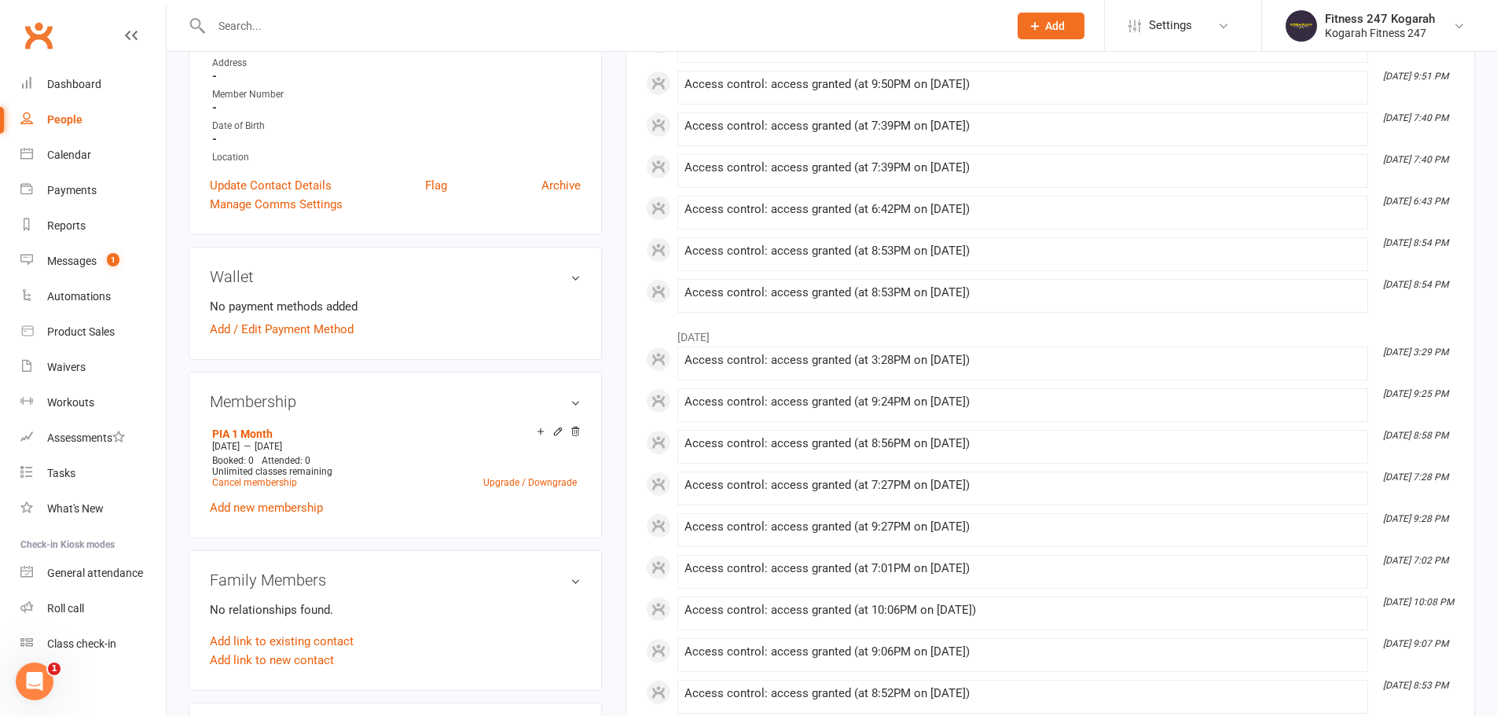
scroll to position [314, 0]
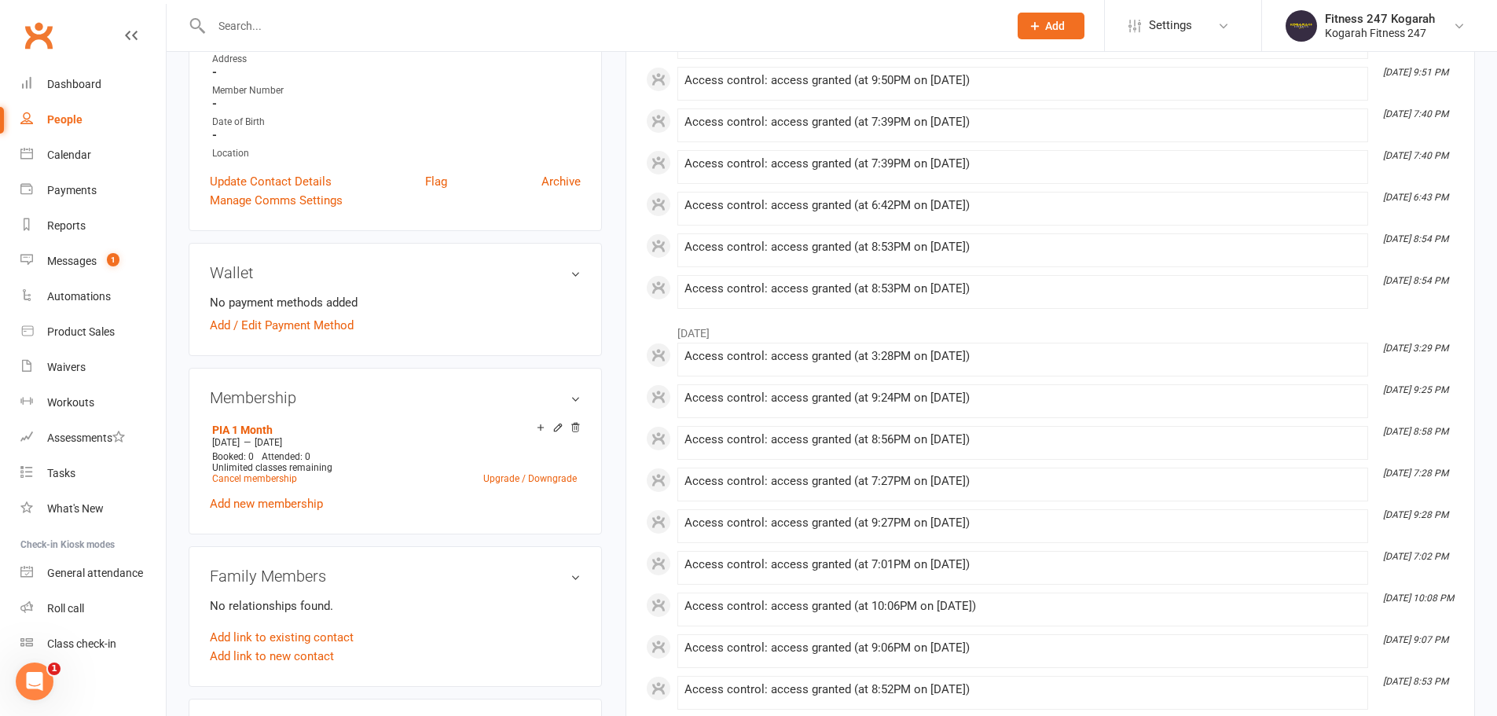
click at [258, 31] on input "text" at bounding box center [602, 26] width 790 height 22
paste input "[PERSON_NAME]"
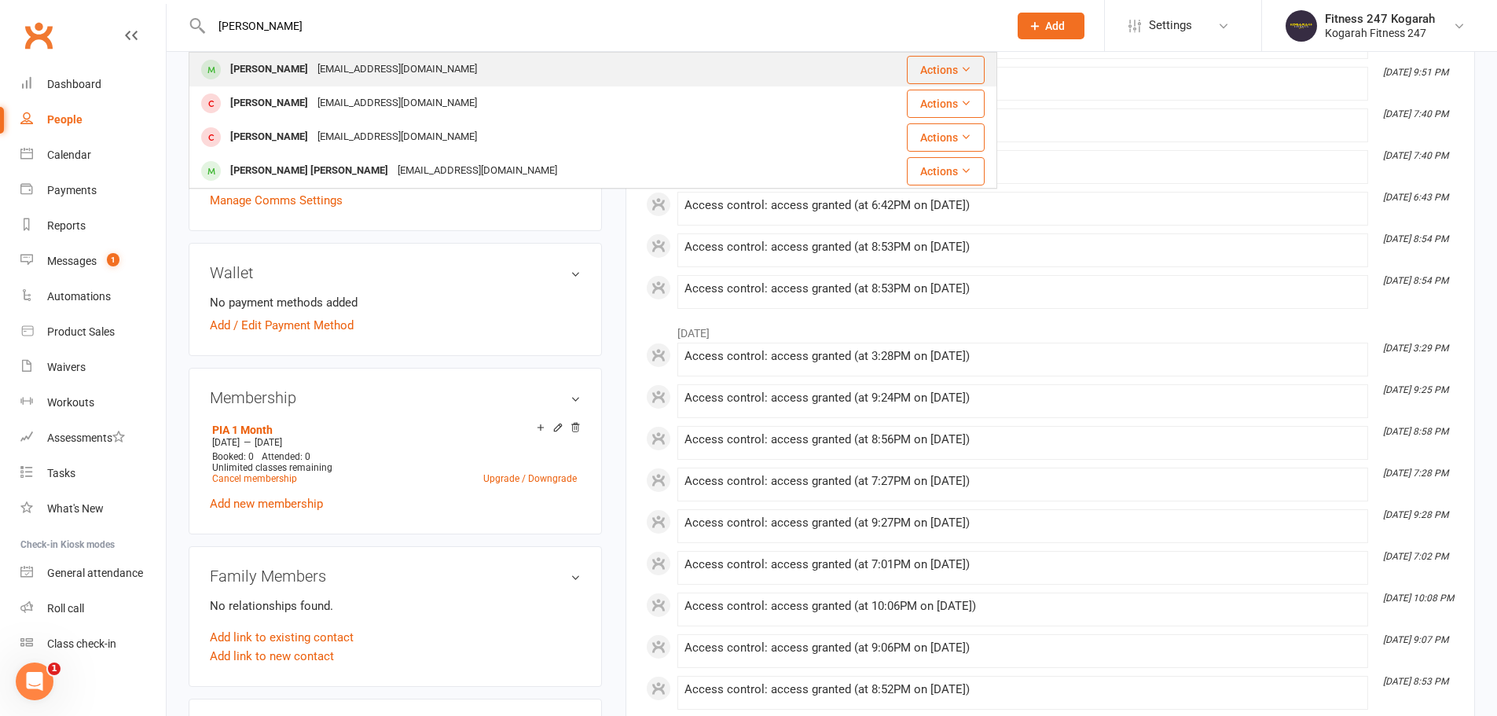
type input "[PERSON_NAME]"
click at [273, 66] on div "[PERSON_NAME]" at bounding box center [268, 69] width 87 height 23
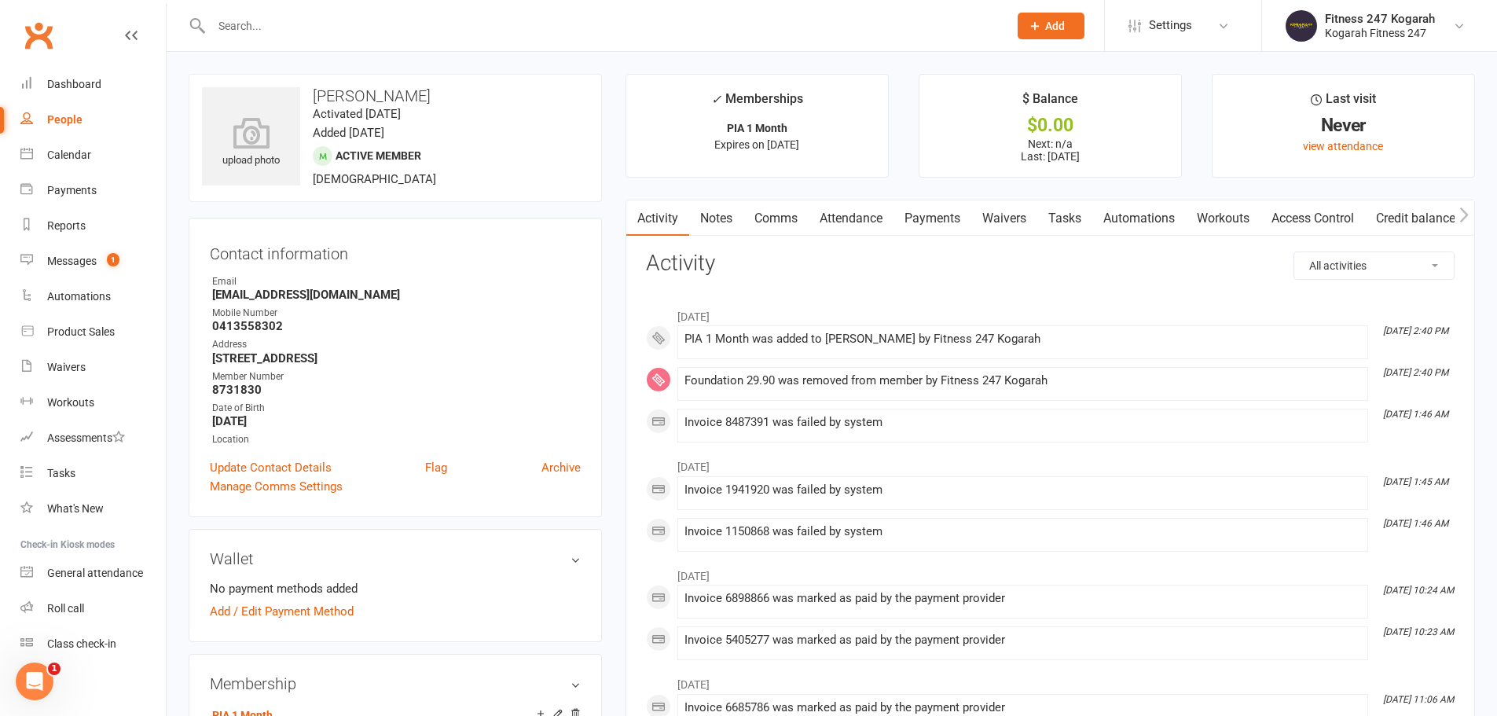
click at [322, 23] on input "text" at bounding box center [602, 26] width 790 height 22
paste input "[PERSON_NAME]"
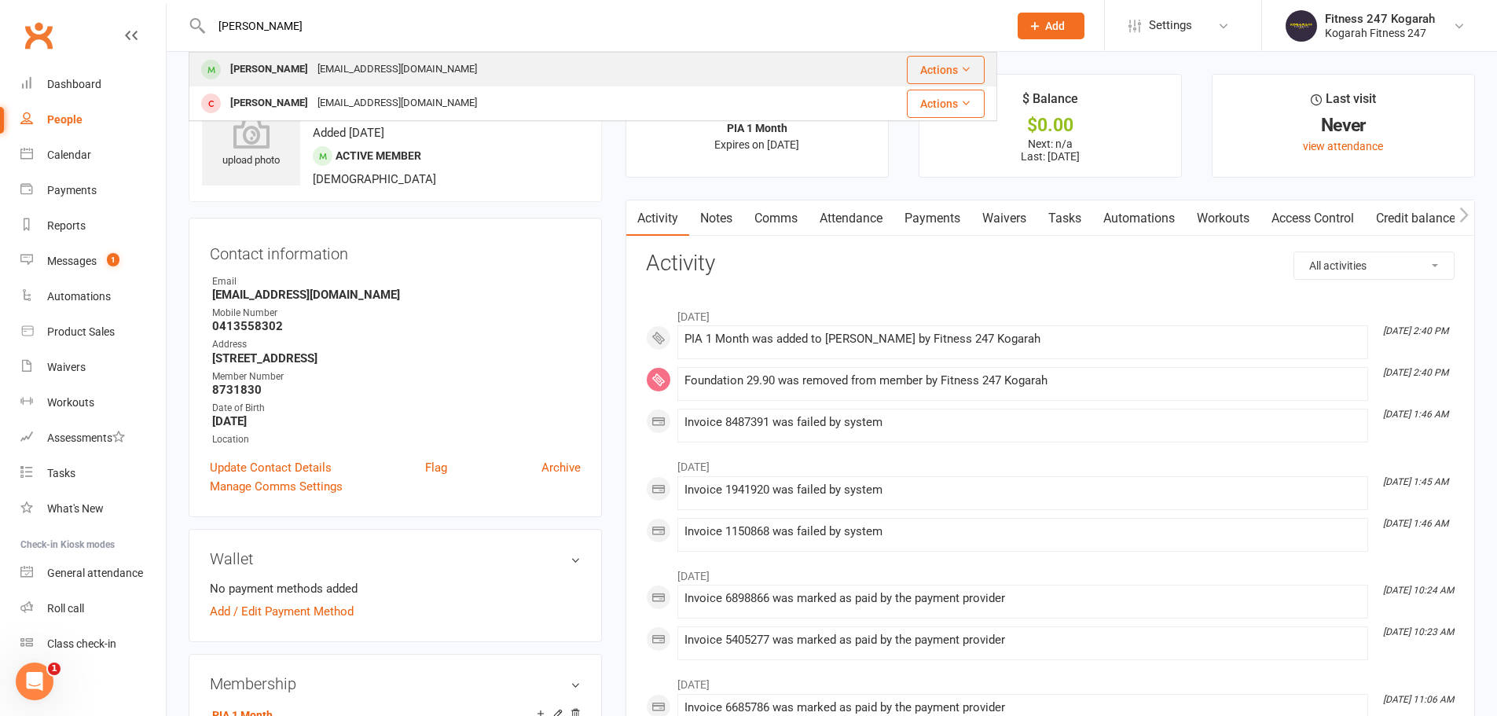
type input "[PERSON_NAME]"
click at [286, 62] on div "[PERSON_NAME]" at bounding box center [268, 69] width 87 height 23
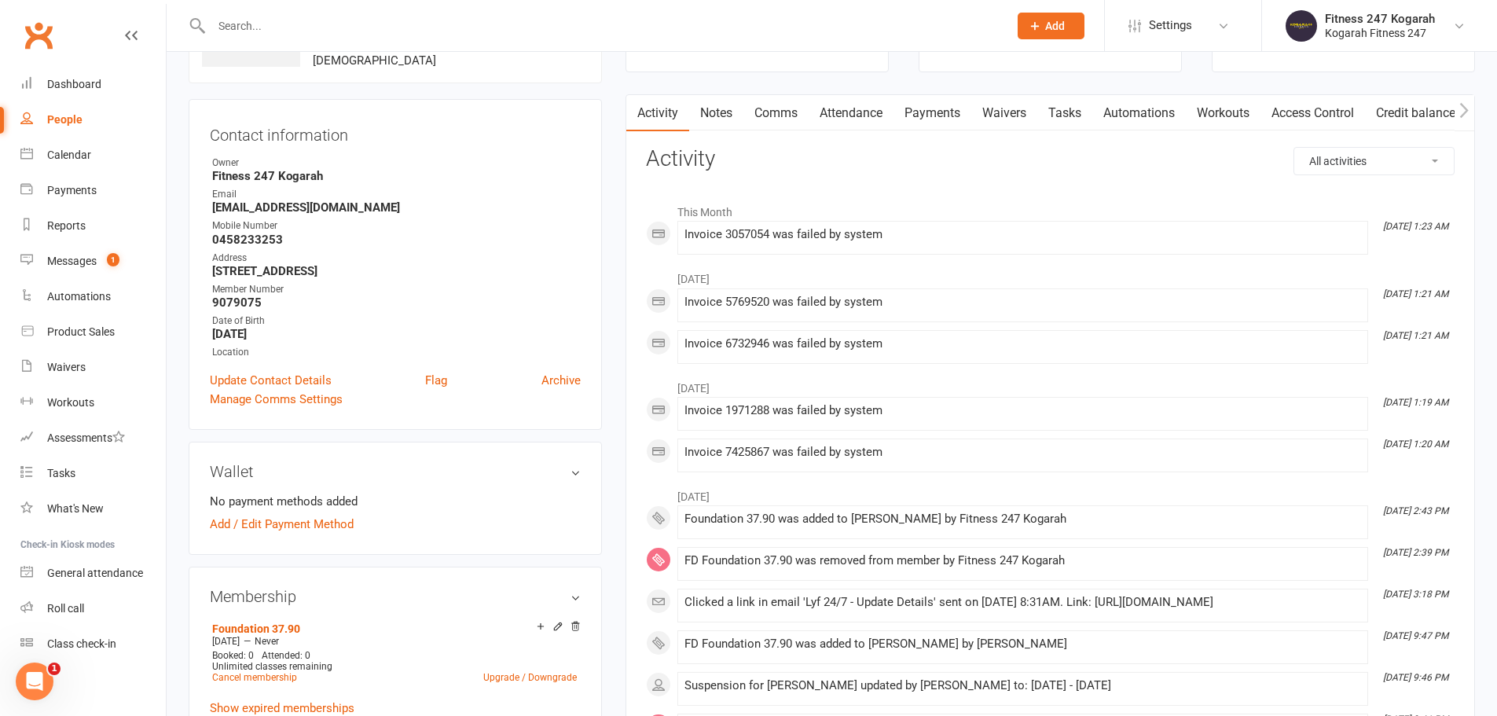
scroll to position [79, 0]
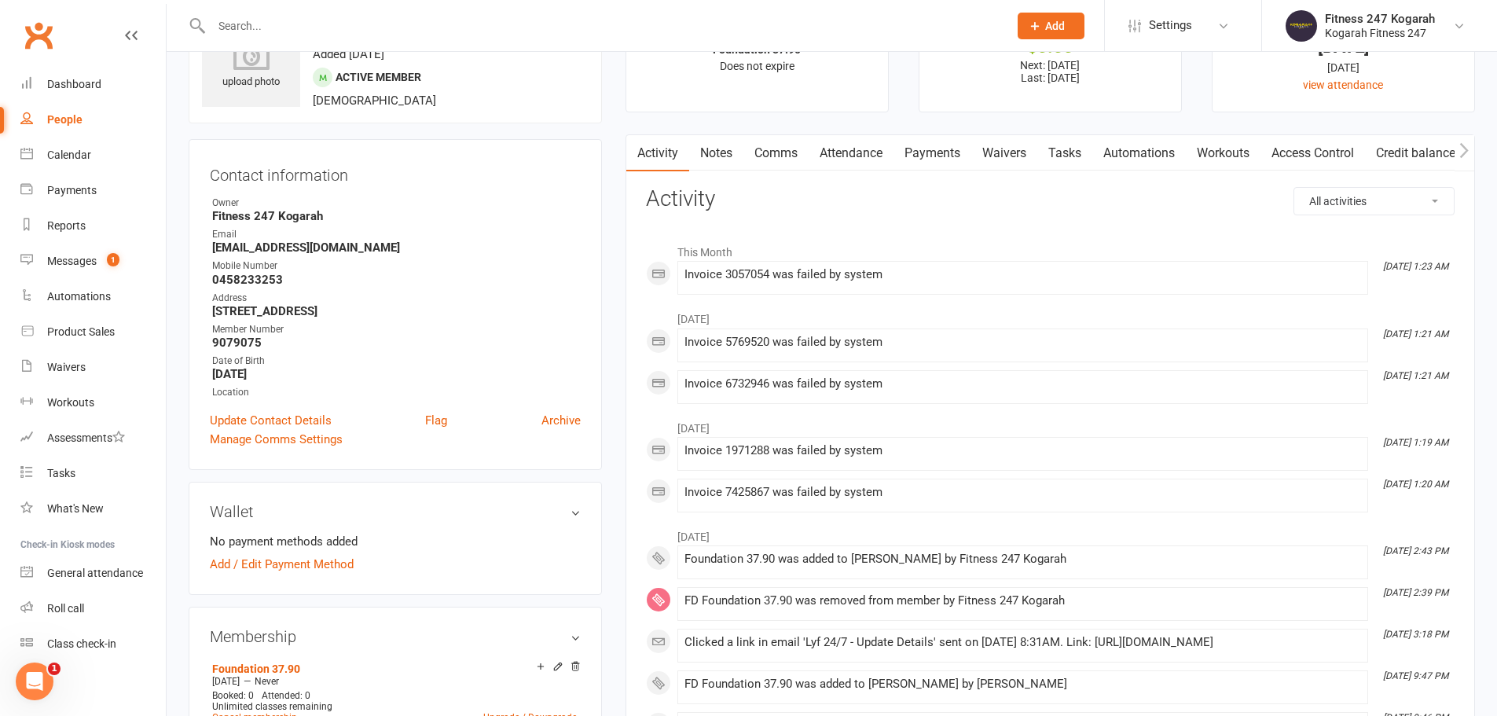
click at [752, 154] on link "Payments" at bounding box center [932, 153] width 78 height 36
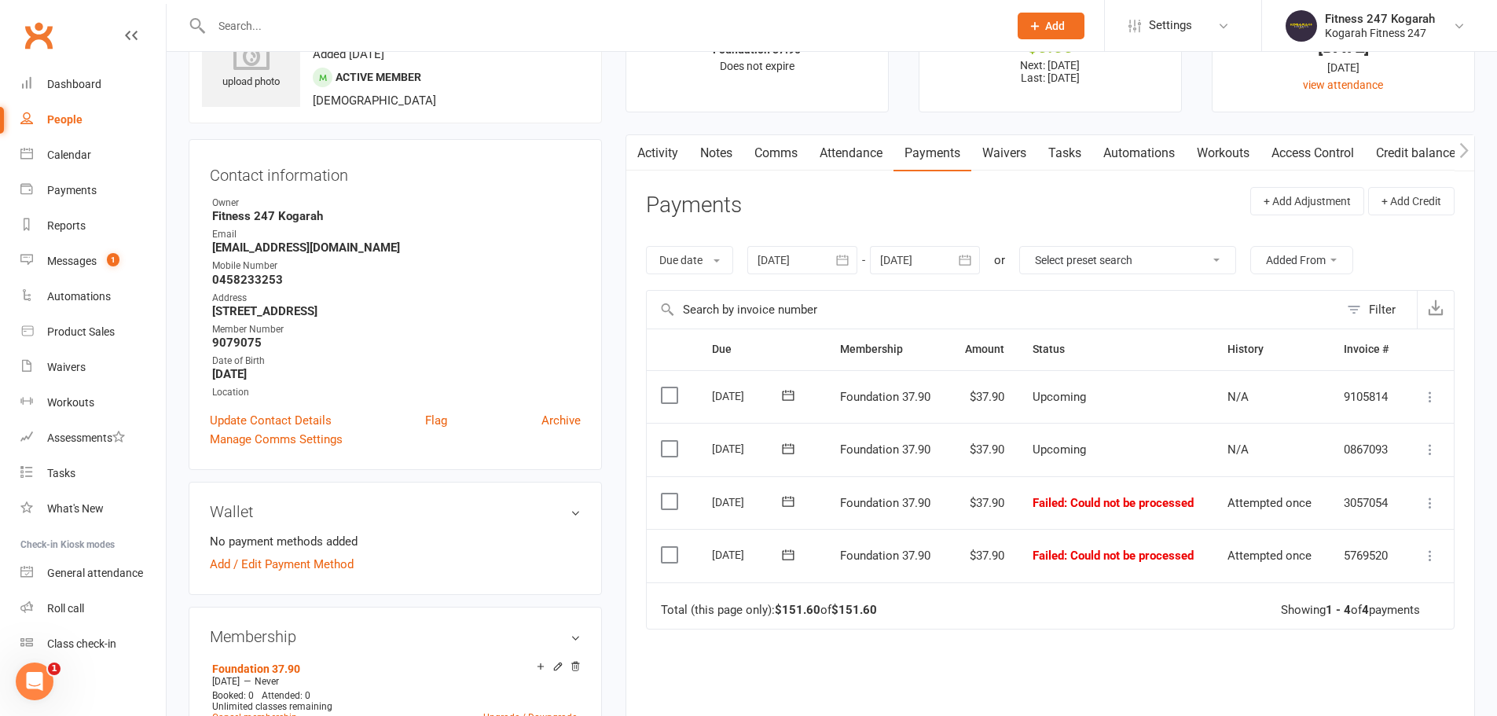
click at [752, 261] on icon "button" at bounding box center [842, 260] width 16 height 16
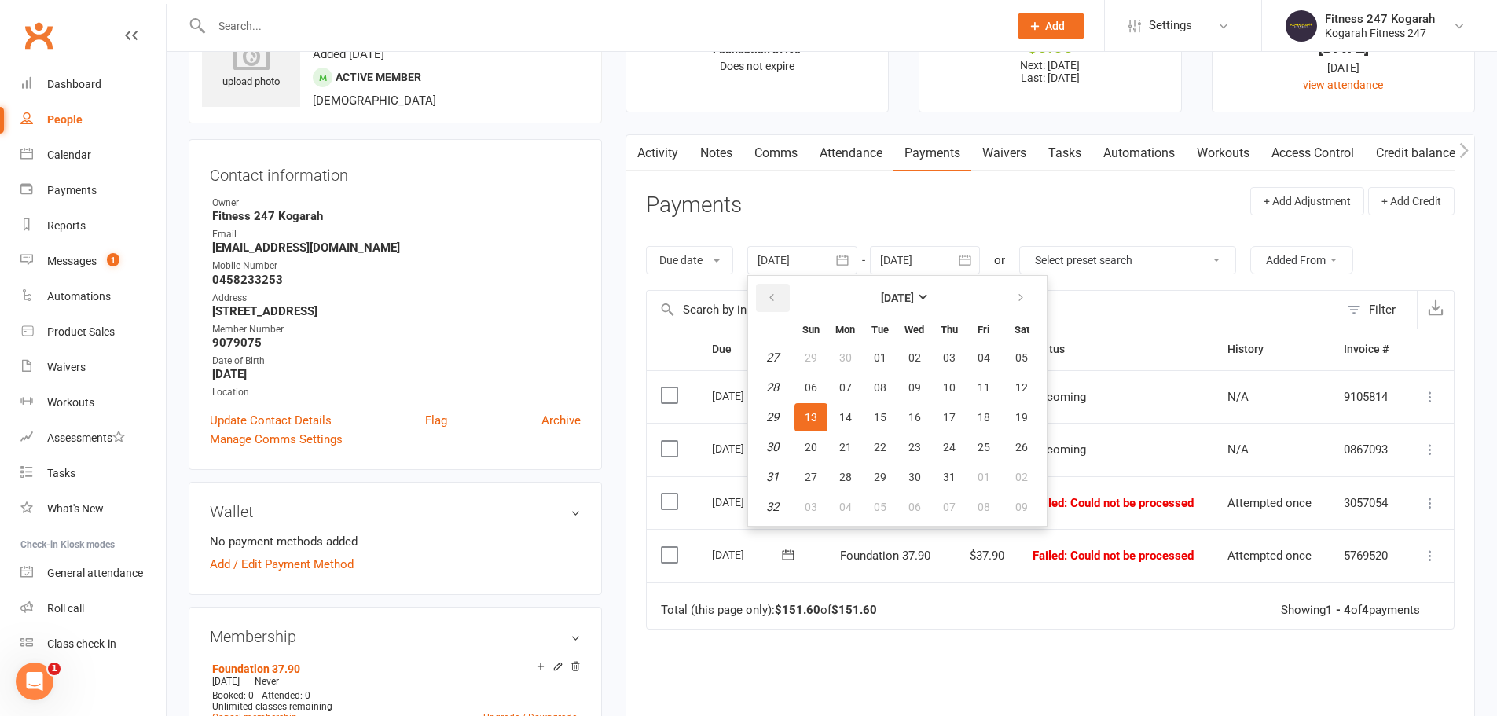
click at [752, 290] on button "button" at bounding box center [773, 298] width 34 height 28
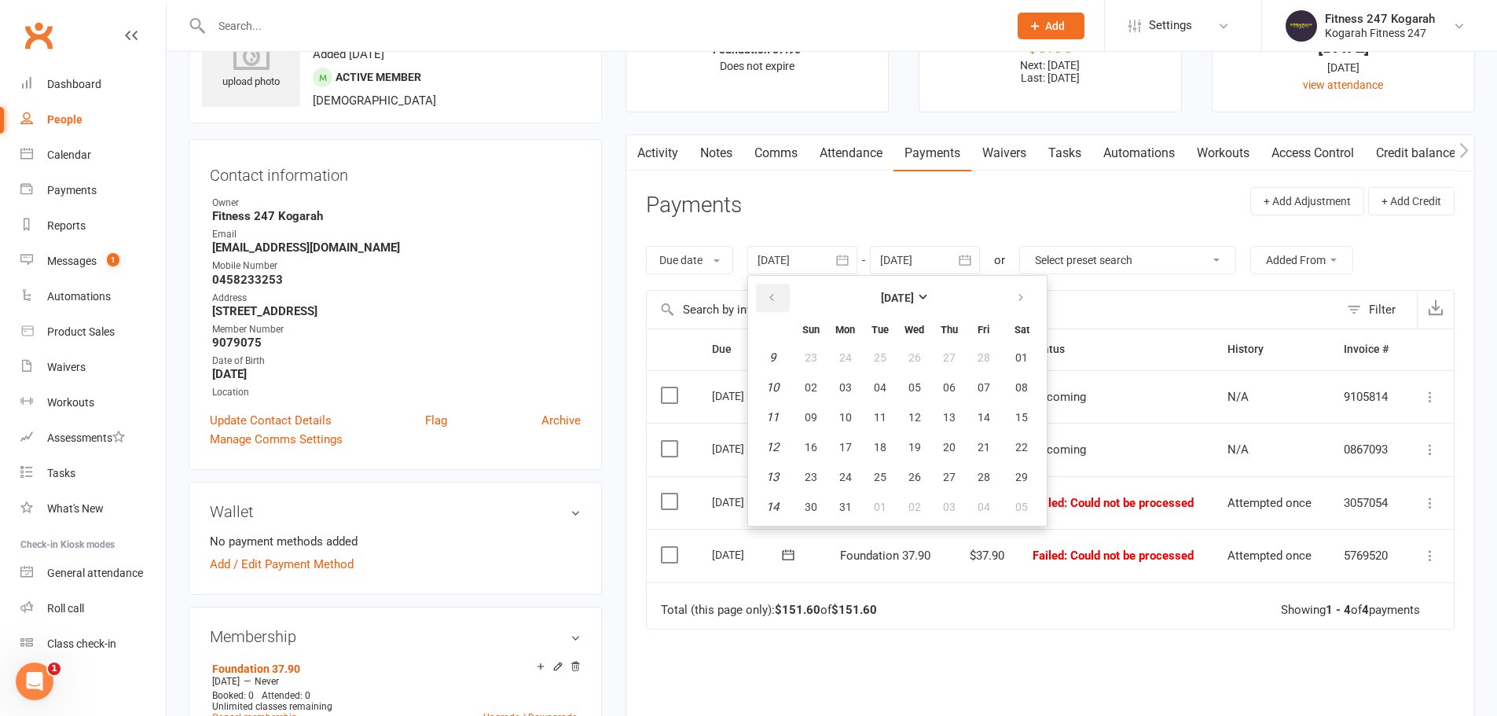
click at [752, 290] on button "button" at bounding box center [773, 298] width 34 height 28
click at [752, 384] on span "03" at bounding box center [810, 387] width 13 height 13
type input "[DATE]"
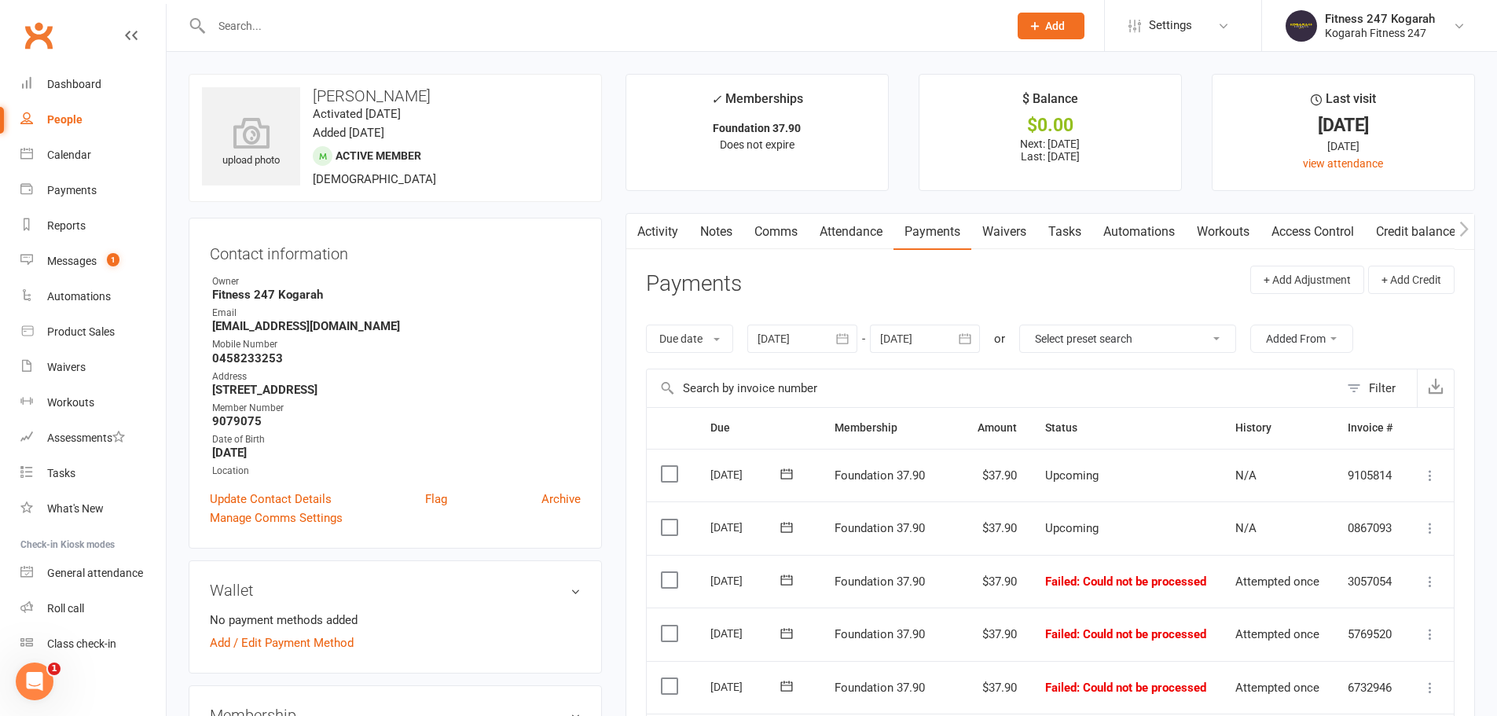
click at [299, 31] on input "text" at bounding box center [602, 26] width 790 height 22
paste input "[PERSON_NAME]"
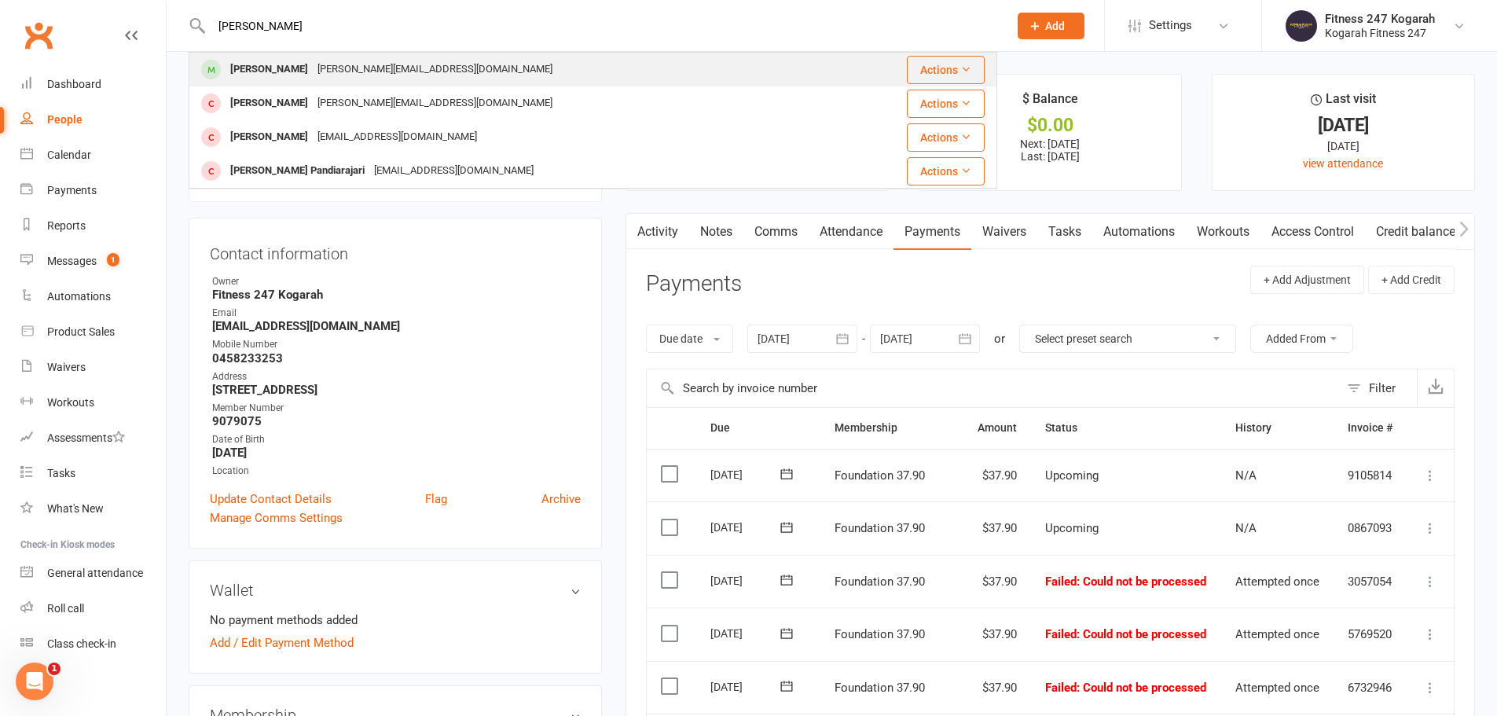
type input "[PERSON_NAME]"
click at [261, 65] on div "[PERSON_NAME]" at bounding box center [268, 69] width 87 height 23
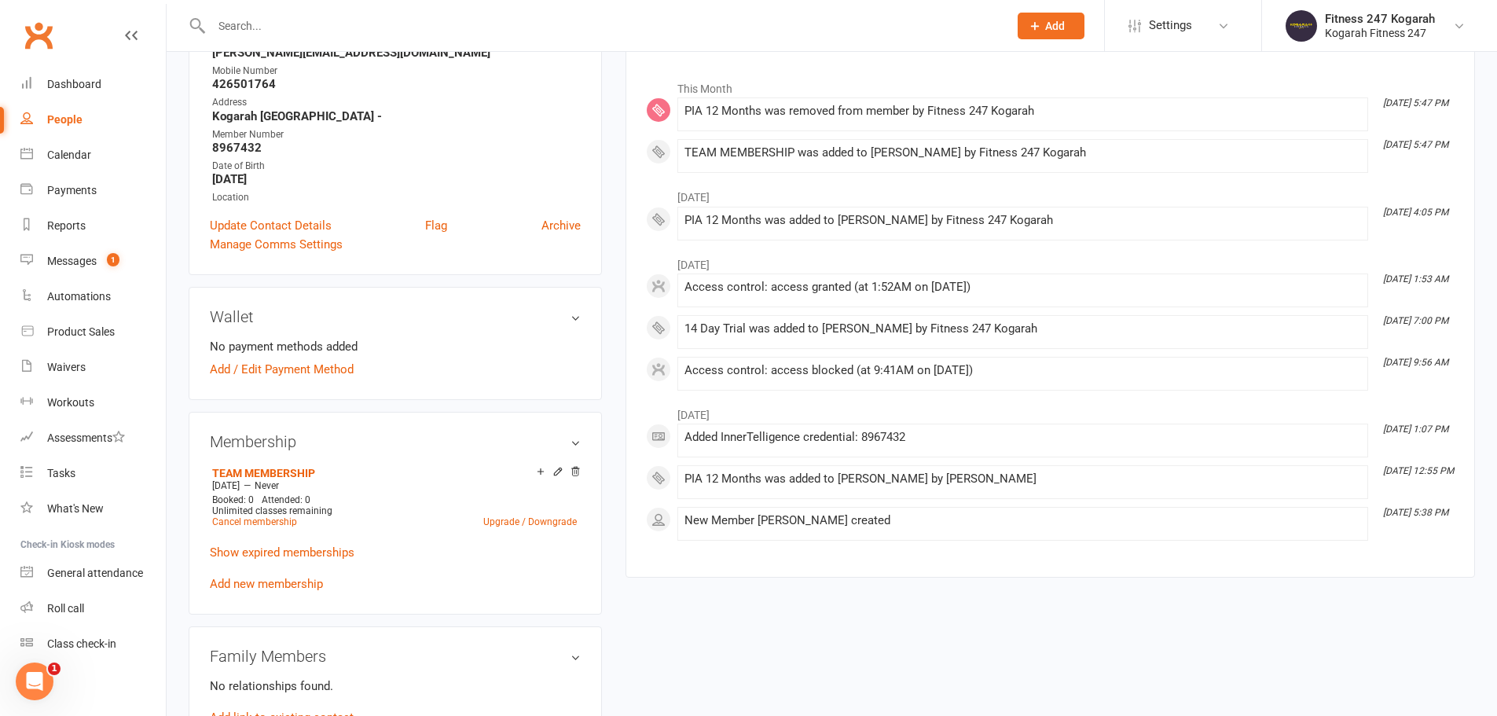
scroll to position [157, 0]
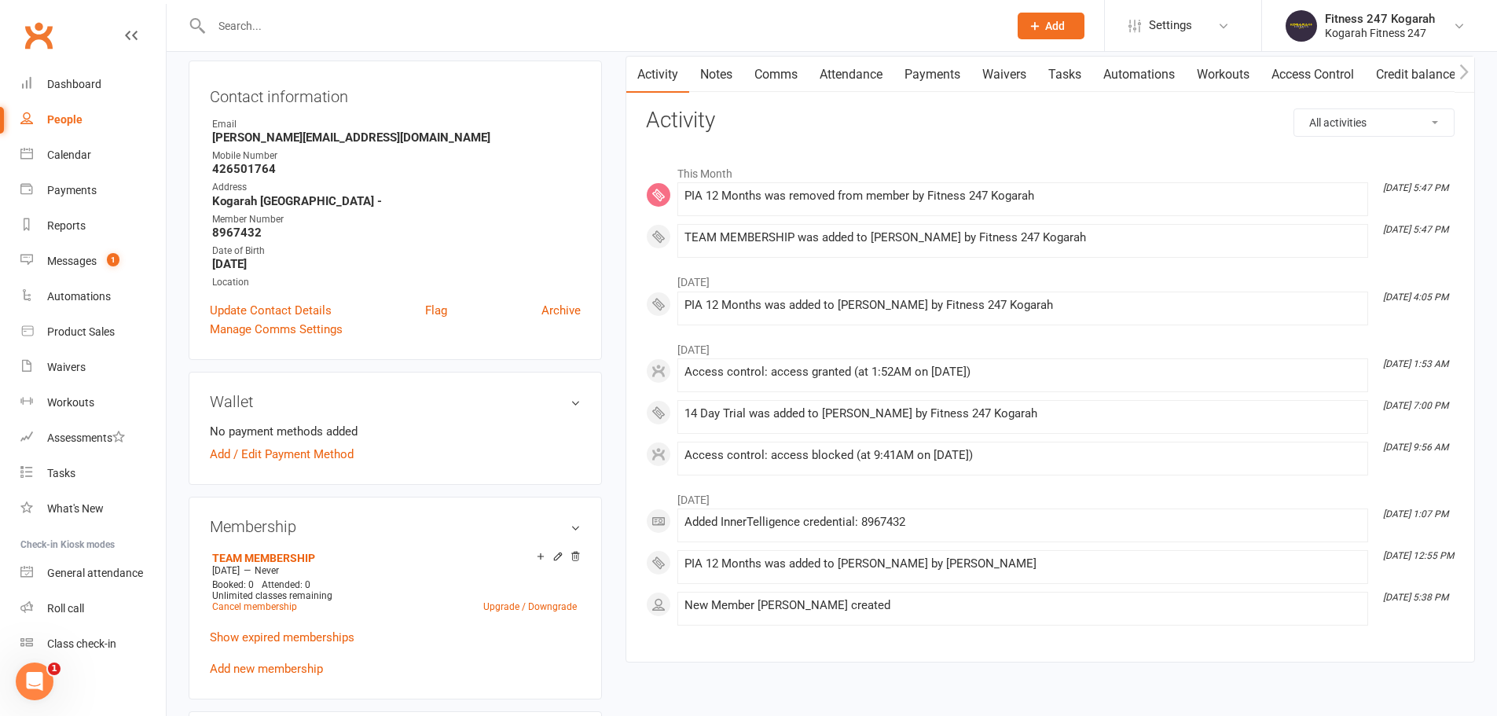
click at [346, 36] on div at bounding box center [593, 25] width 808 height 51
click at [335, 23] on input "text" at bounding box center [602, 26] width 790 height 22
paste input "[PERSON_NAME]"
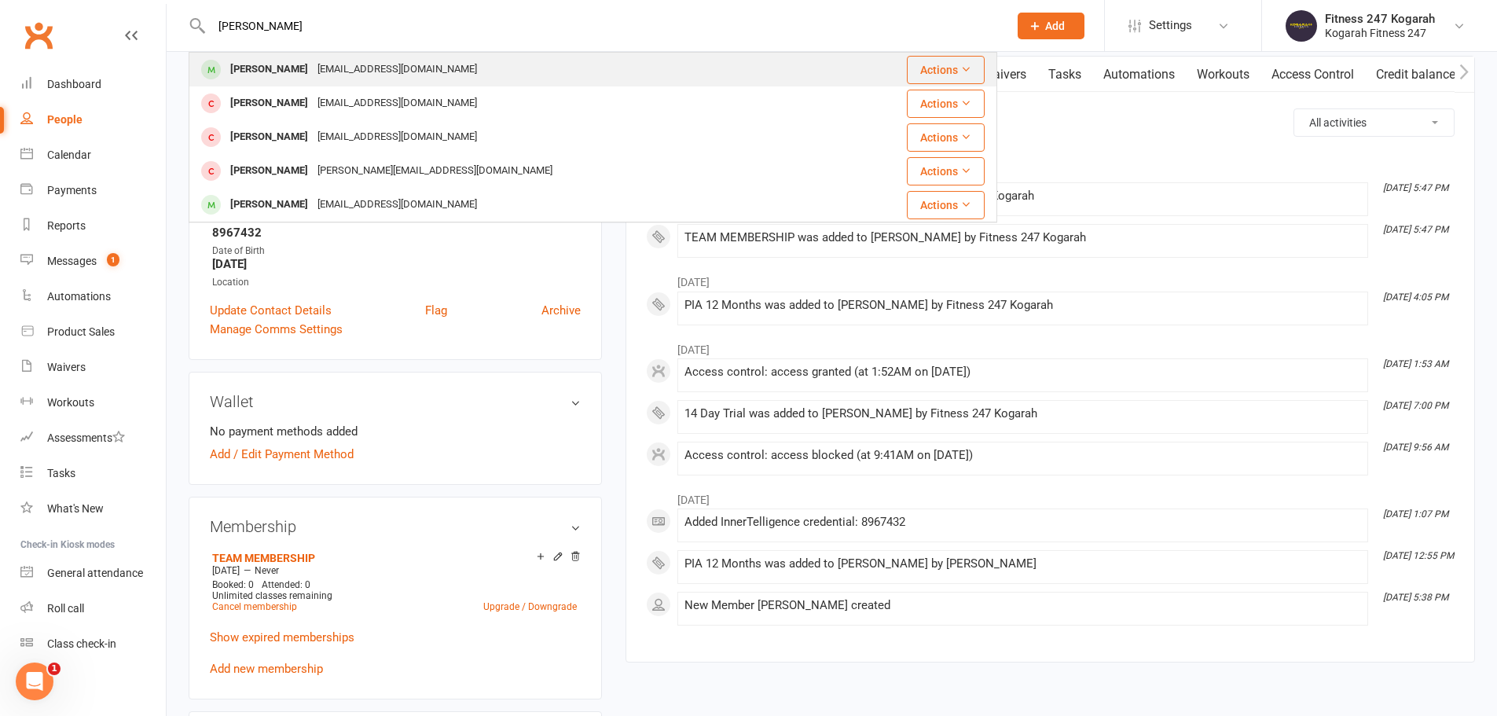
type input "[PERSON_NAME]"
click at [310, 69] on div "[PERSON_NAME]" at bounding box center [268, 69] width 87 height 23
